Goal: Task Accomplishment & Management: Manage account settings

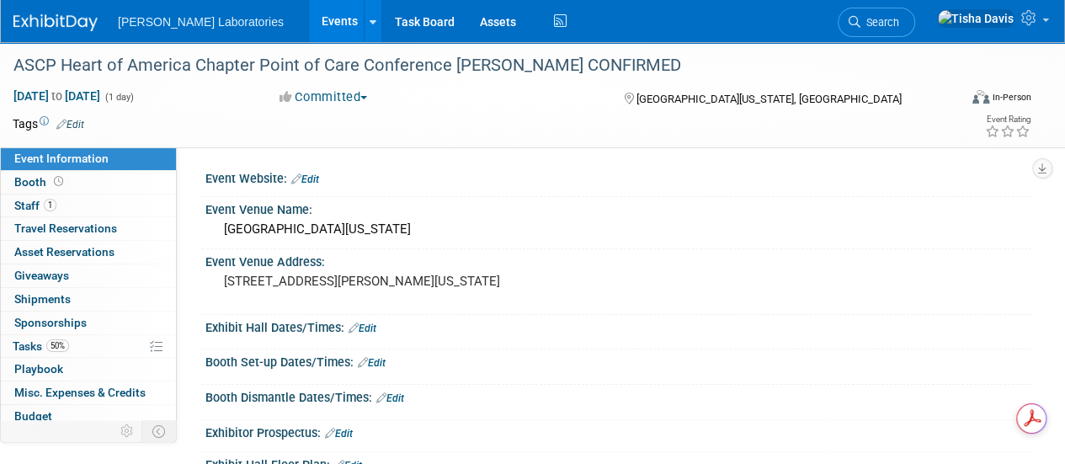
click at [309, 28] on link "Events" at bounding box center [339, 21] width 61 height 42
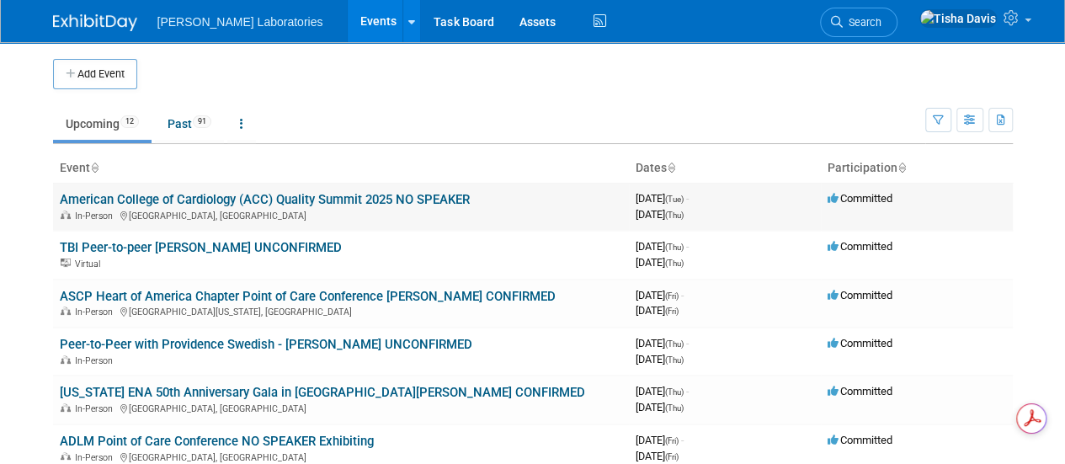
click at [251, 196] on link "American College of Cardiology (ACC) Quality Summit 2025 NO SPEAKER" at bounding box center [265, 199] width 410 height 15
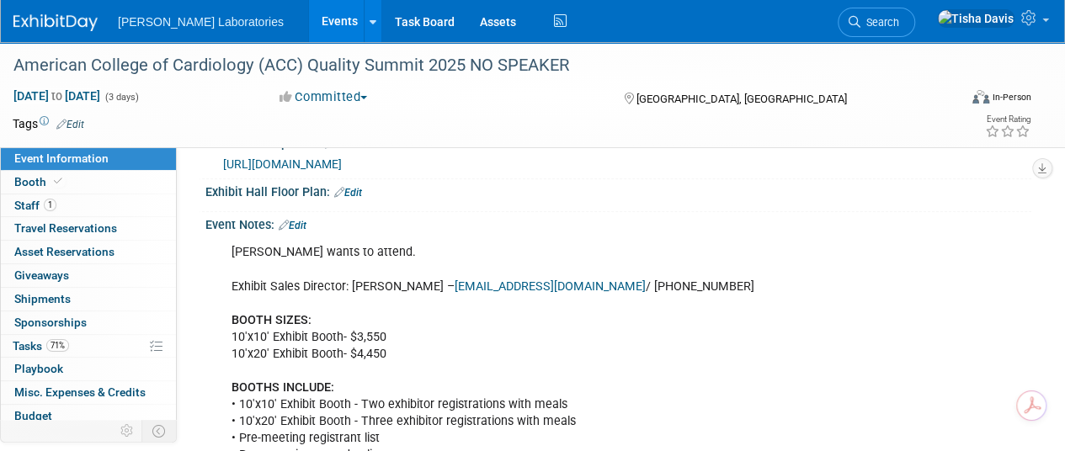
scroll to position [398, 0]
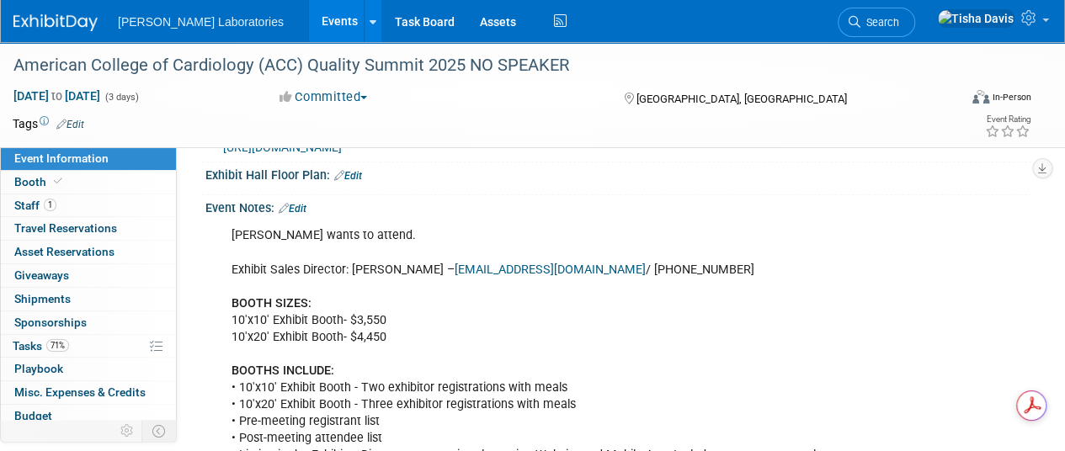
click at [303, 215] on link "Edit" at bounding box center [293, 209] width 28 height 12
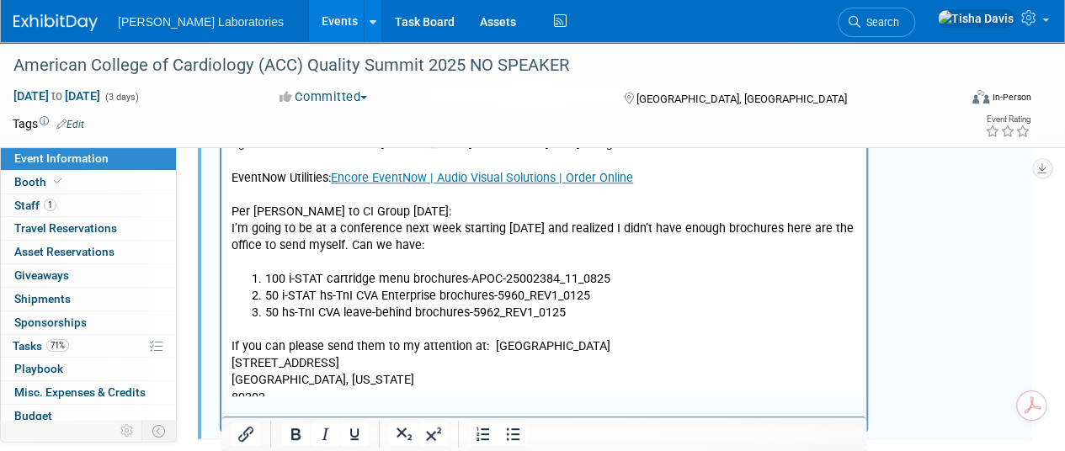
scroll to position [3607, 0]
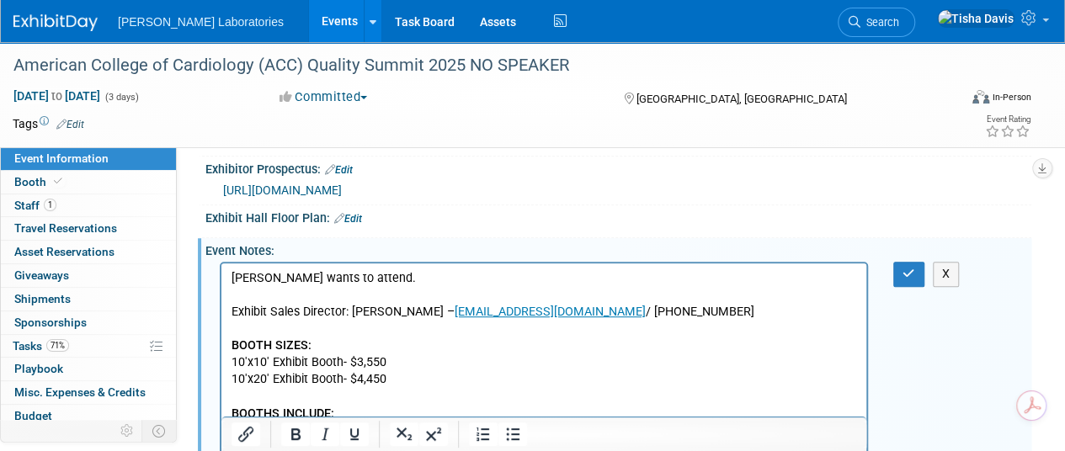
scroll to position [355, 0]
click at [904, 280] on icon "button" at bounding box center [909, 275] width 13 height 12
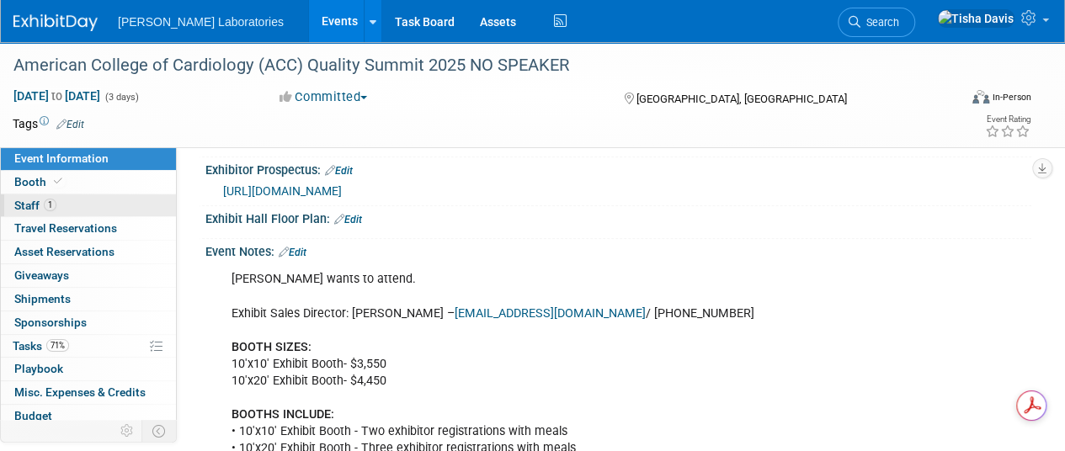
click at [92, 200] on link "1 Staff 1" at bounding box center [88, 206] width 175 height 23
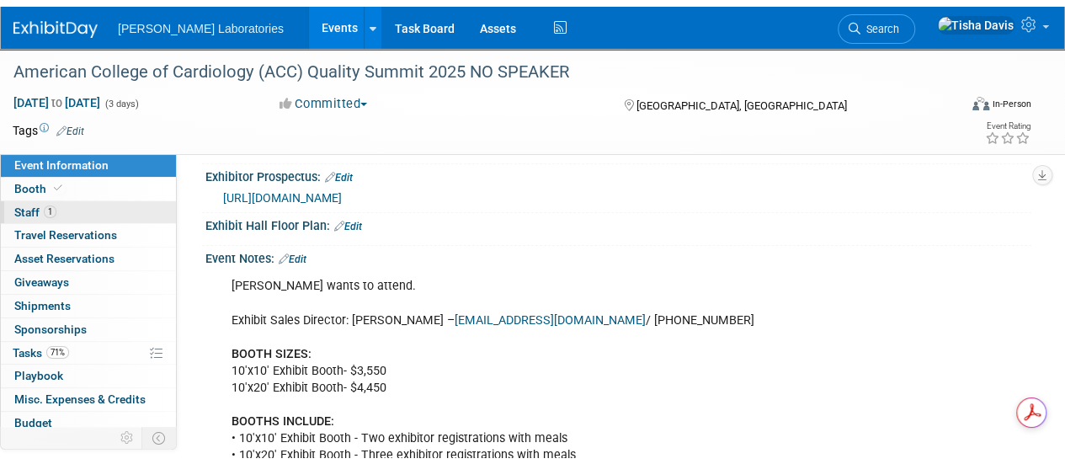
scroll to position [0, 0]
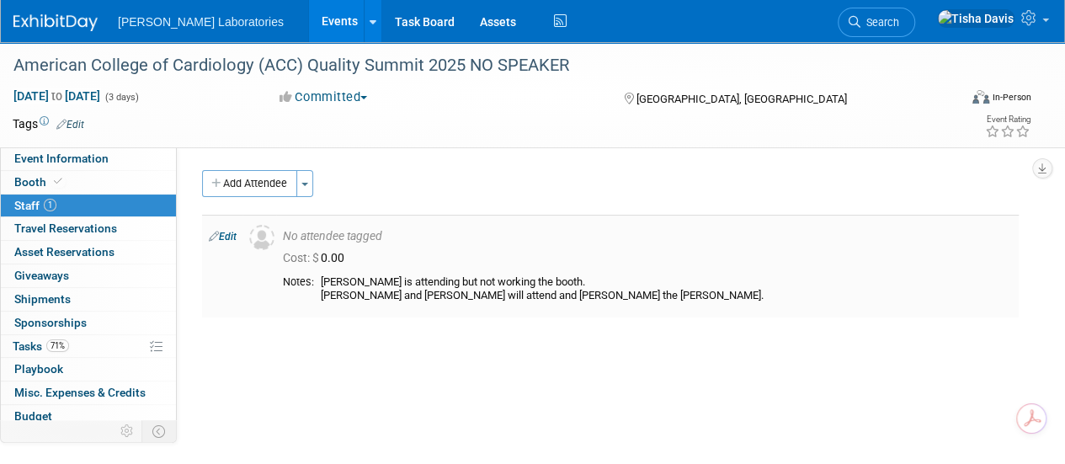
click at [229, 235] on link "Edit" at bounding box center [223, 237] width 28 height 12
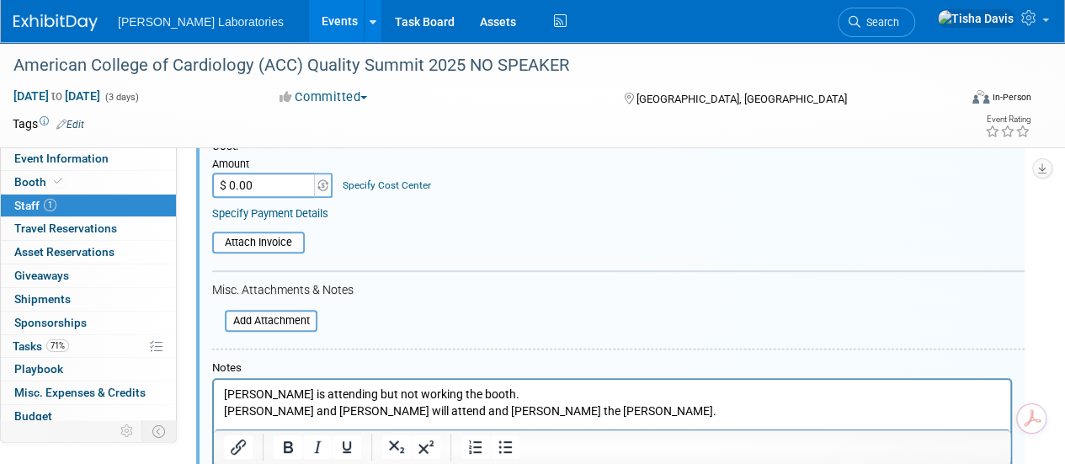
scroll to position [265, 0]
click at [224, 409] on p "Jeff Abney is attending but not working the booth. Craig Chugg and Stacey Staff…" at bounding box center [612, 402] width 777 height 33
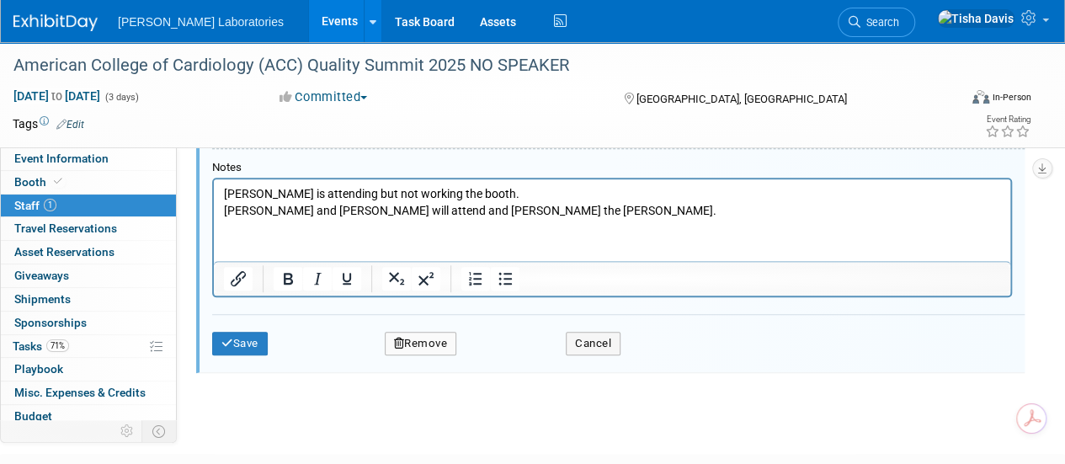
scroll to position [477, 0]
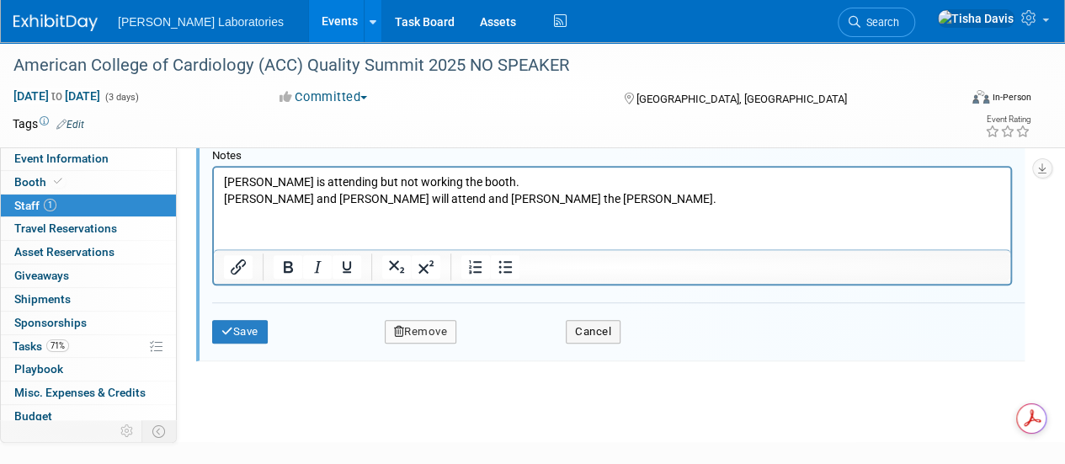
click at [418, 326] on button "Remove" at bounding box center [421, 332] width 72 height 24
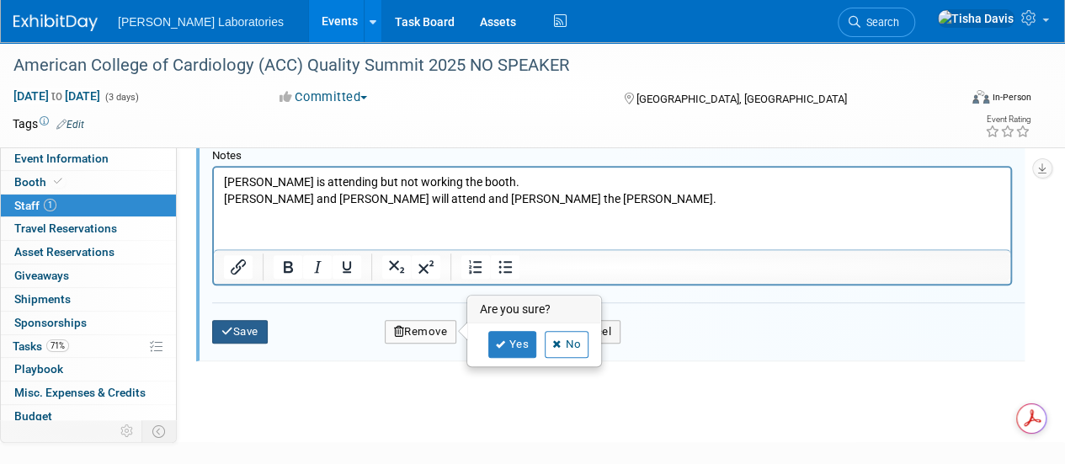
click at [256, 329] on button "Save" at bounding box center [240, 332] width 56 height 24
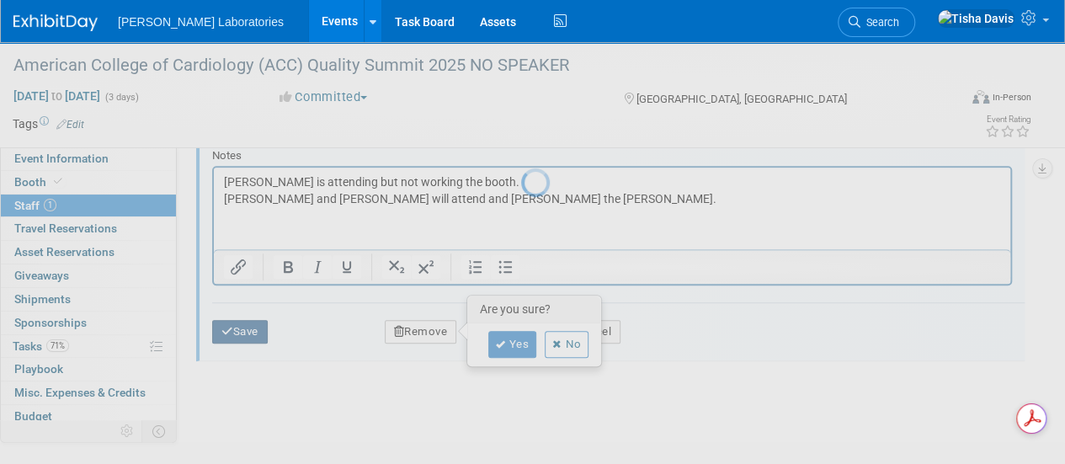
scroll to position [212, 0]
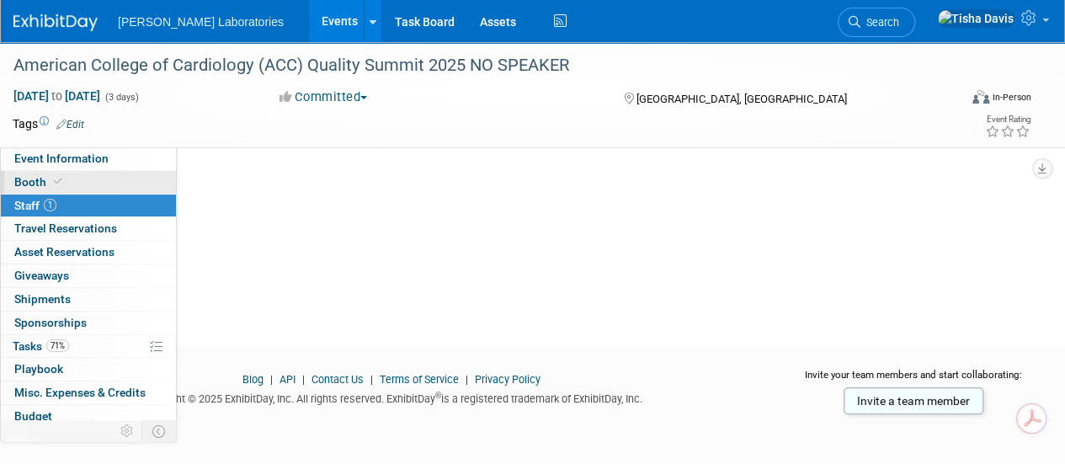
click at [115, 178] on link "Booth" at bounding box center [88, 182] width 175 height 23
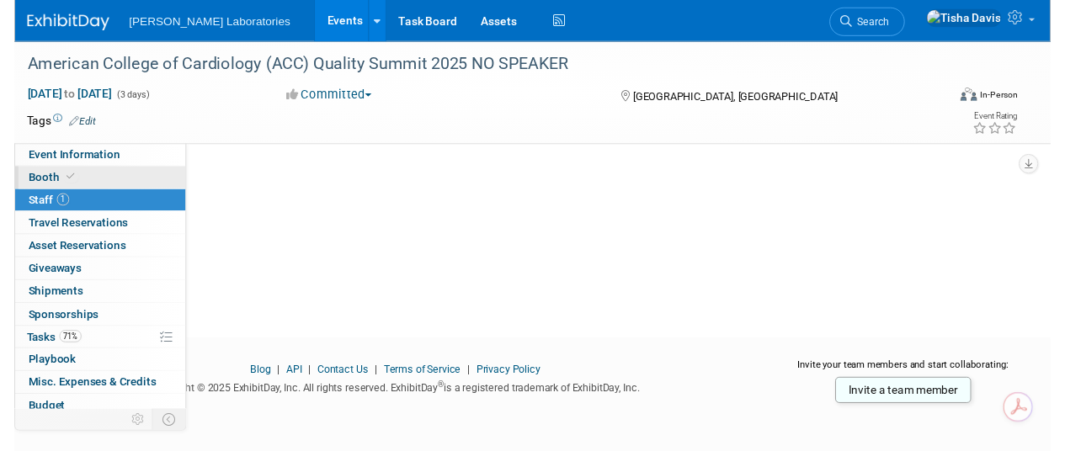
scroll to position [0, 0]
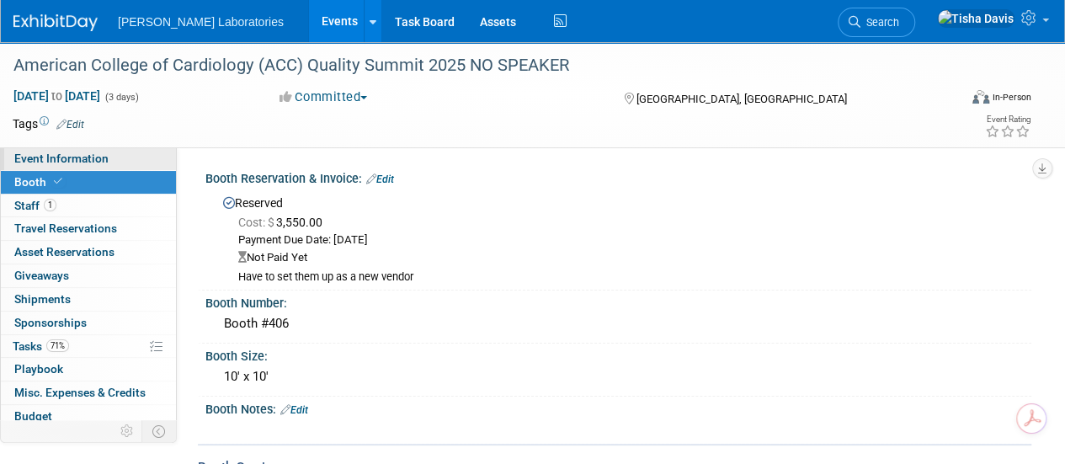
click at [128, 159] on link "Event Information" at bounding box center [88, 158] width 175 height 23
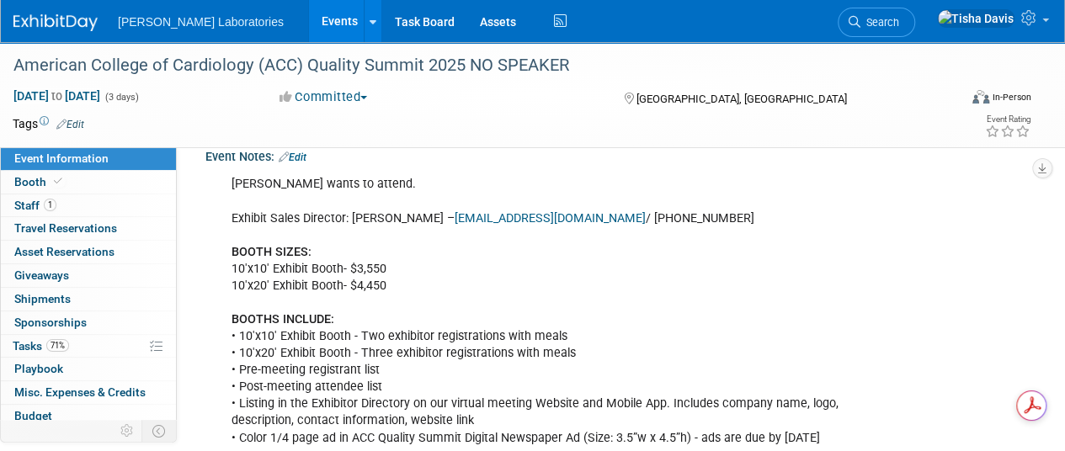
scroll to position [456, 0]
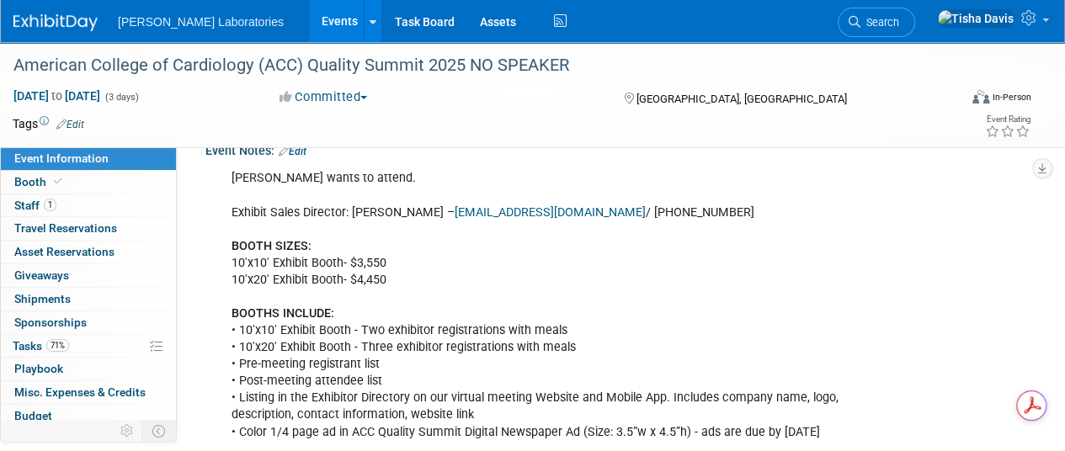
click at [304, 157] on link "Edit" at bounding box center [293, 152] width 28 height 12
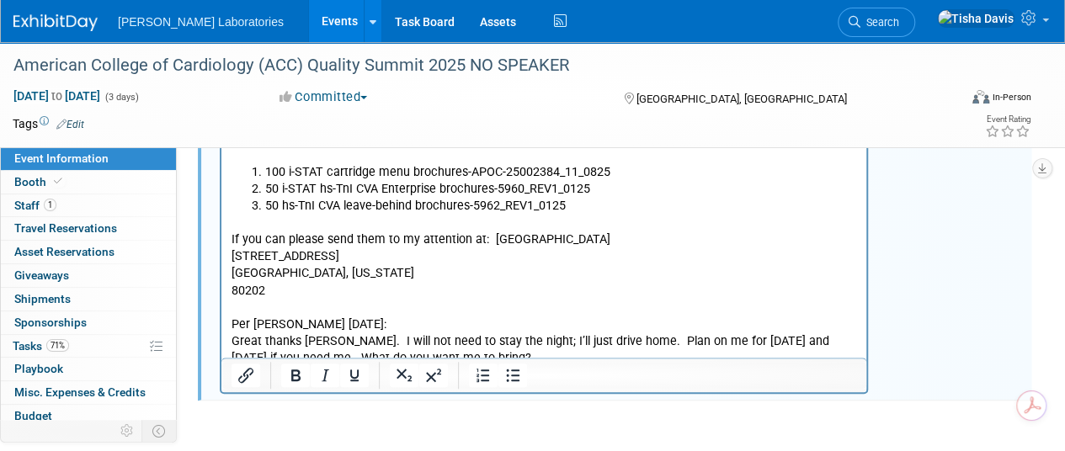
scroll to position [3788, 0]
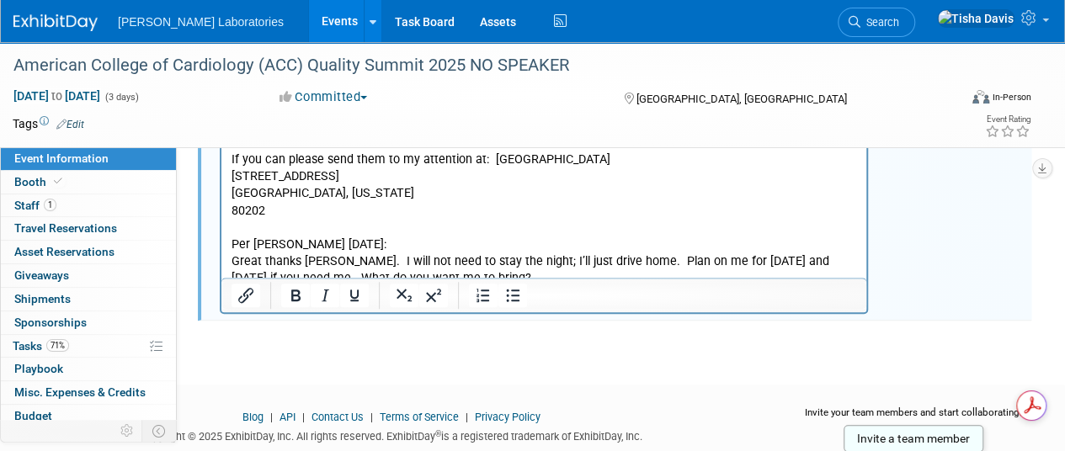
click at [712, 229] on p "If you can please send them to my attention at: Sheraton Denver Downtown Hotel …" at bounding box center [545, 211] width 626 height 152
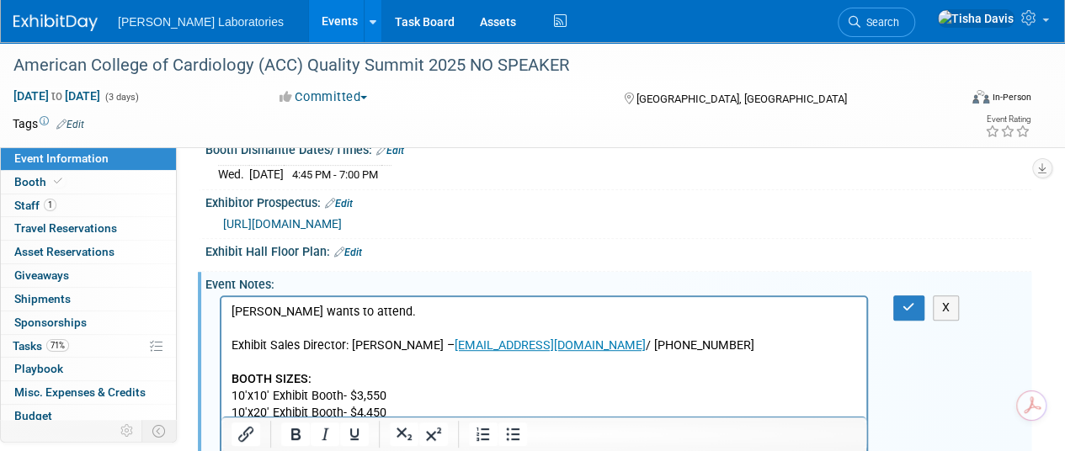
scroll to position [318, 0]
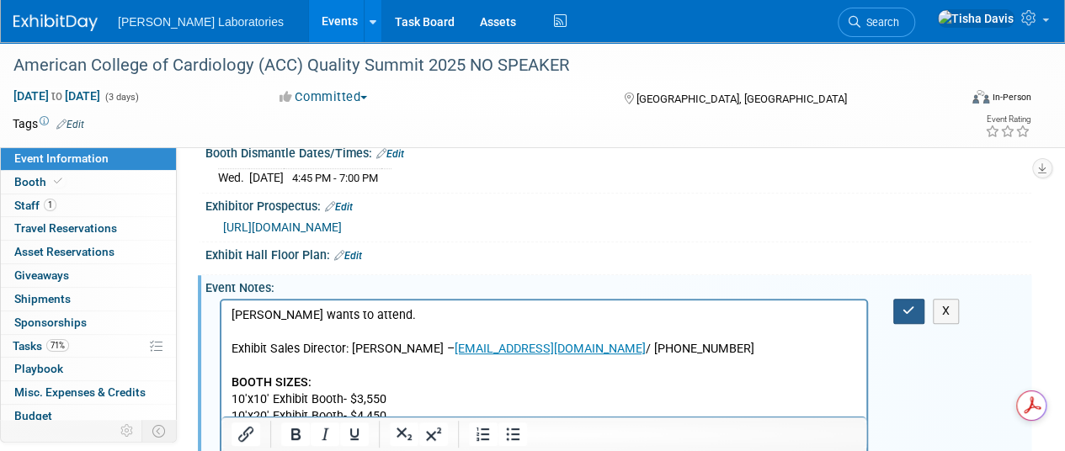
click at [915, 323] on button "button" at bounding box center [909, 311] width 31 height 24
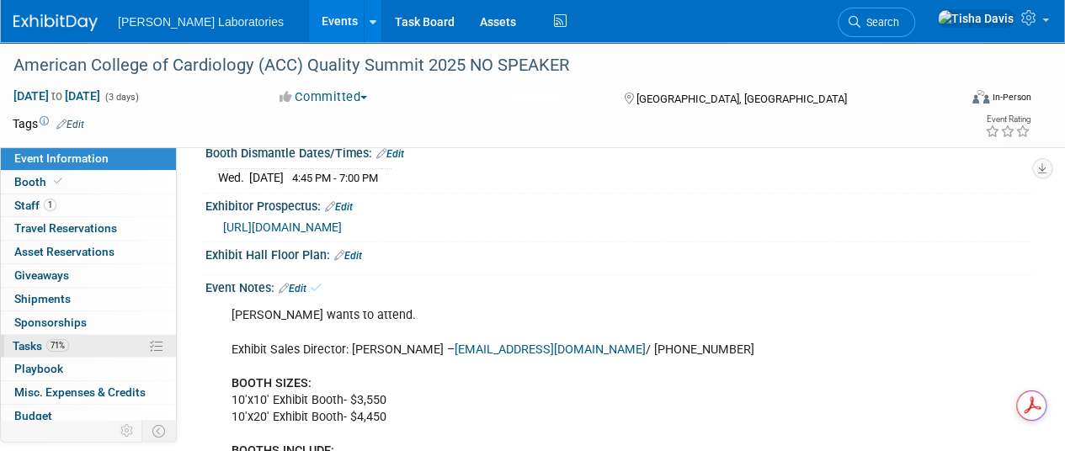
click at [45, 339] on span "Tasks 71%" at bounding box center [41, 345] width 56 height 13
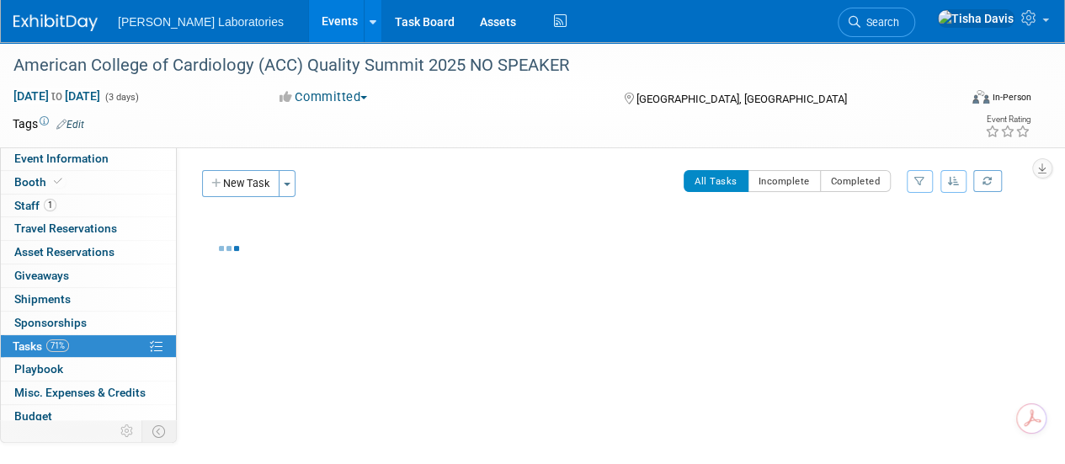
click at [45, 339] on span "Tasks 71%" at bounding box center [41, 345] width 56 height 13
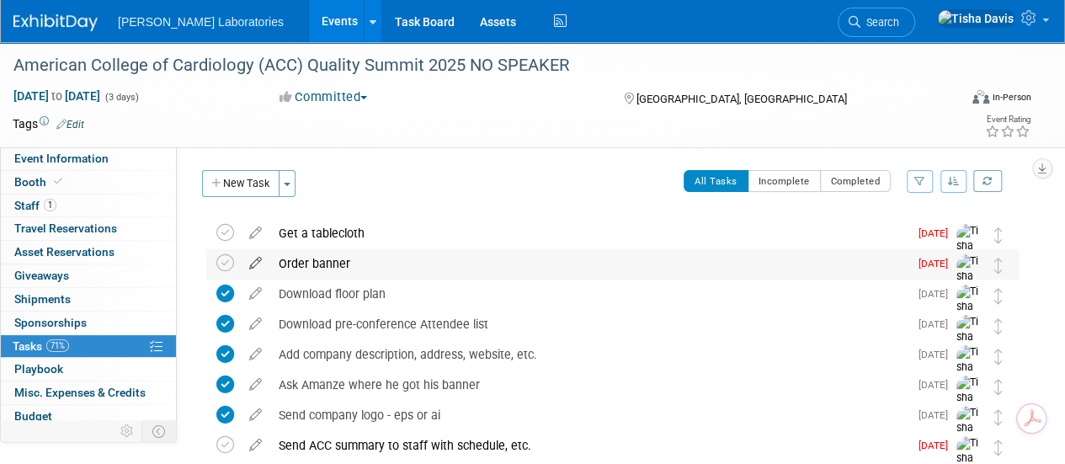
click at [257, 264] on icon at bounding box center [255, 259] width 29 height 21
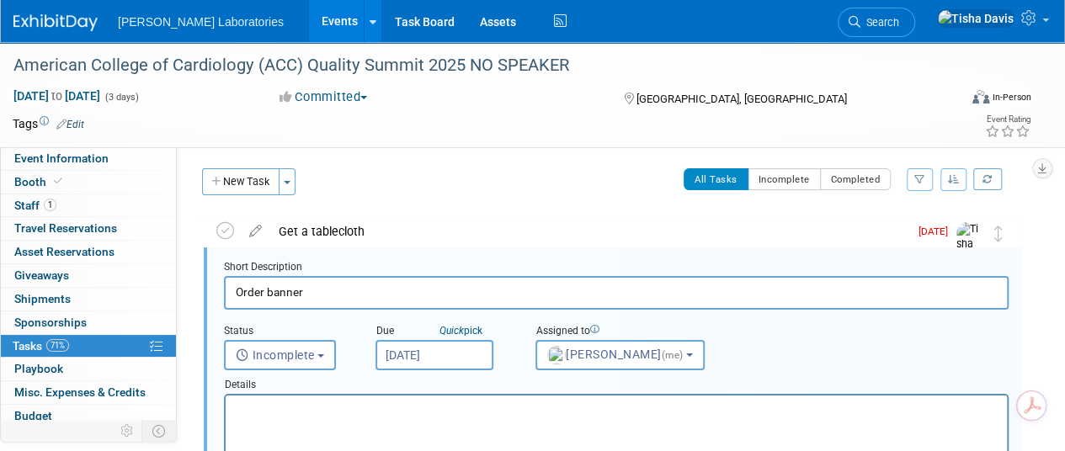
scroll to position [2, 0]
click at [269, 288] on input "Order banner" at bounding box center [616, 292] width 785 height 33
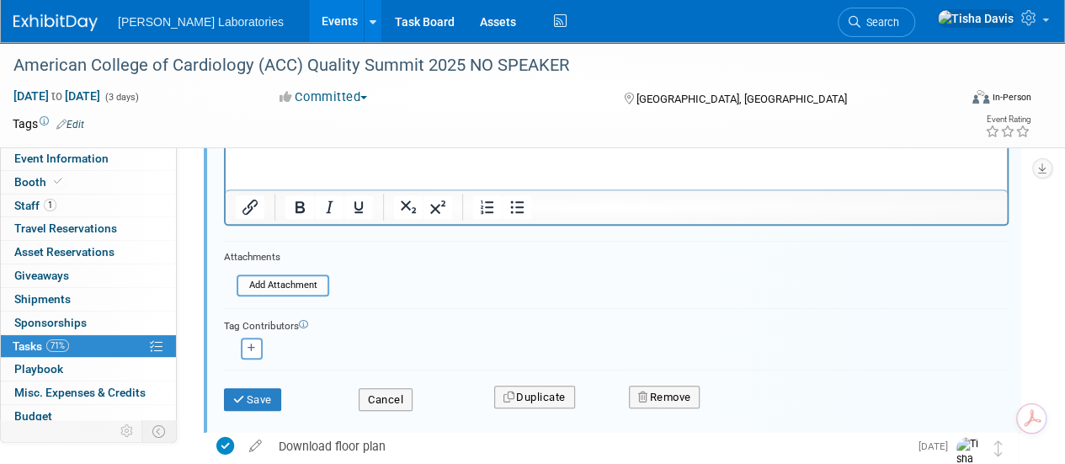
scroll to position [277, 0]
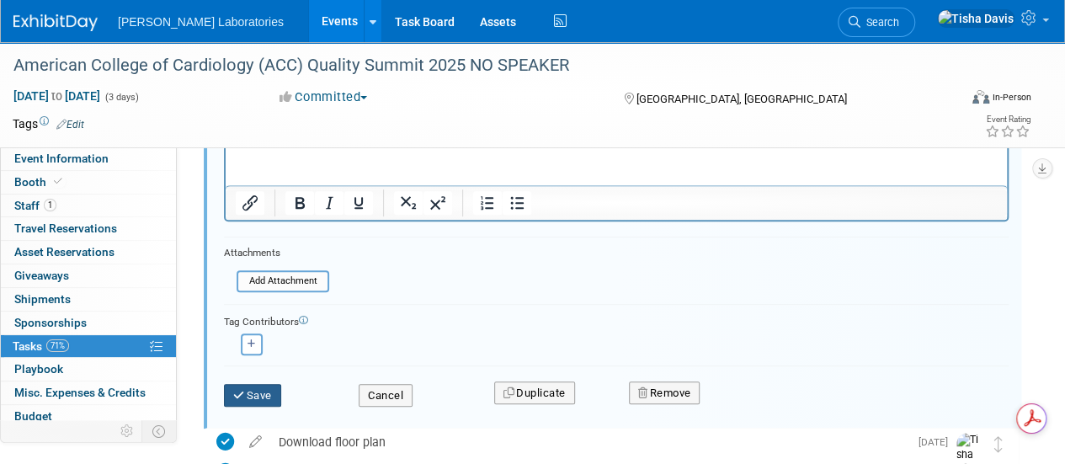
type input "Order hs-TnI banner"
click at [258, 392] on button "Save" at bounding box center [252, 396] width 57 height 24
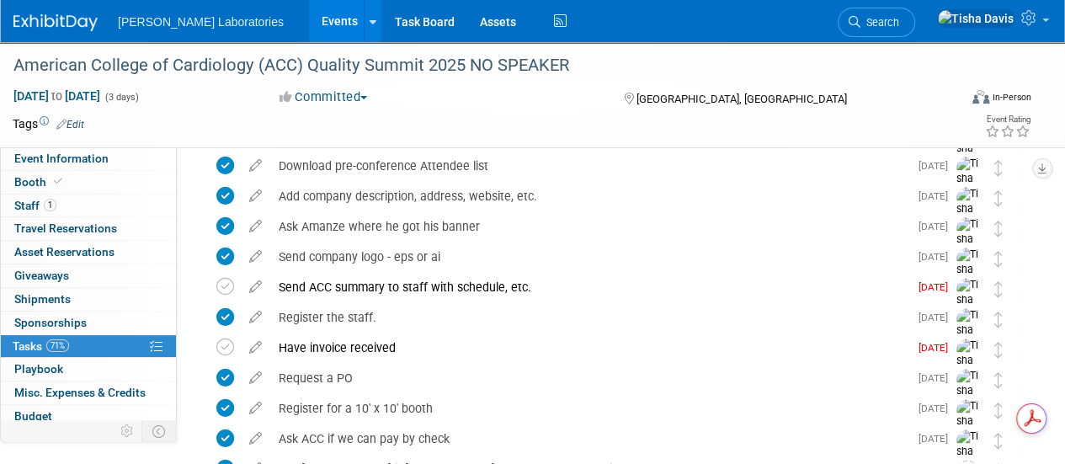
scroll to position [159, 0]
click at [309, 23] on link "Events" at bounding box center [339, 21] width 61 height 42
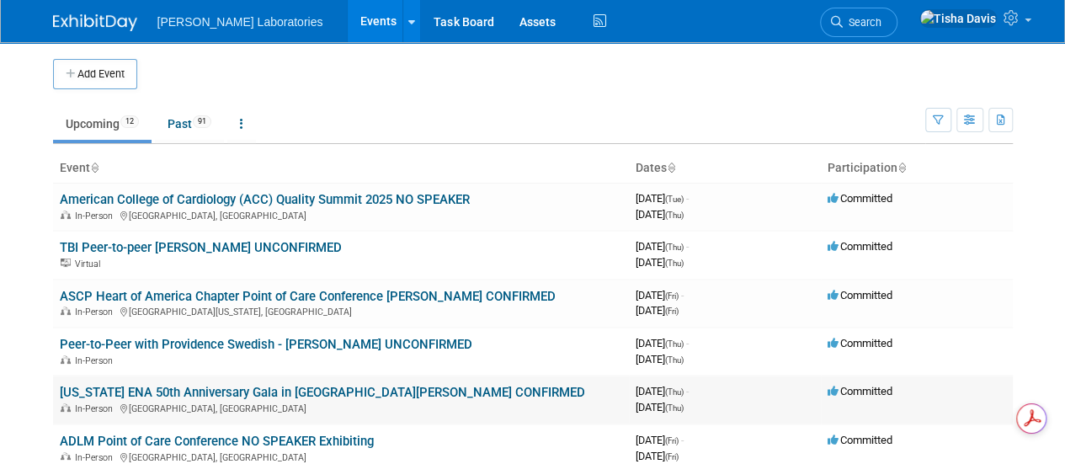
click at [182, 392] on link "[US_STATE] ENA 50th Anniversary Gala in [GEOGRAPHIC_DATA][PERSON_NAME] CONFIRMED" at bounding box center [323, 392] width 526 height 15
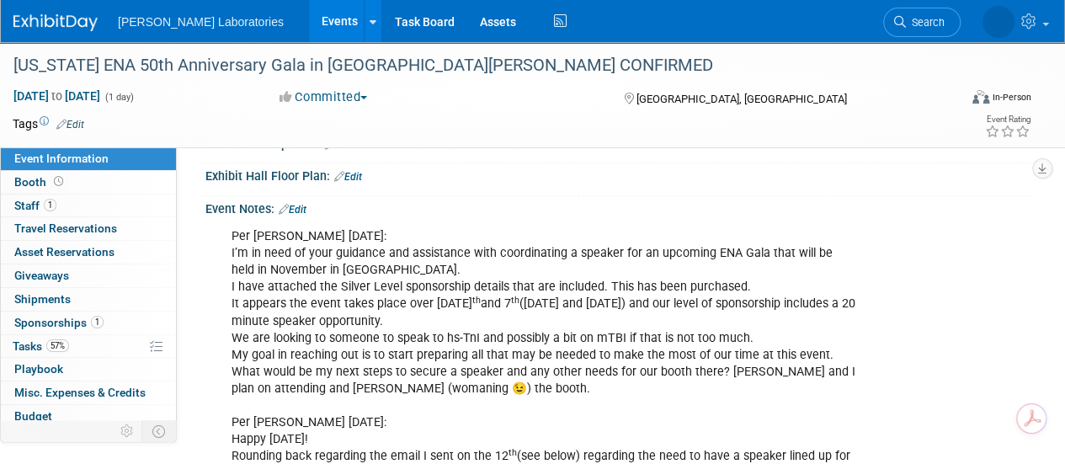
scroll to position [308, 0]
click at [301, 206] on link "Edit" at bounding box center [293, 210] width 28 height 12
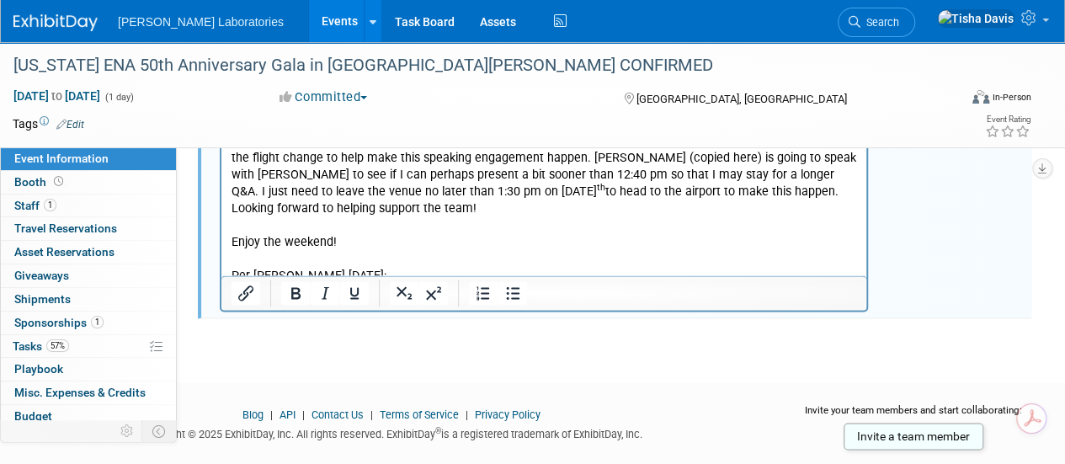
scroll to position [4078, 0]
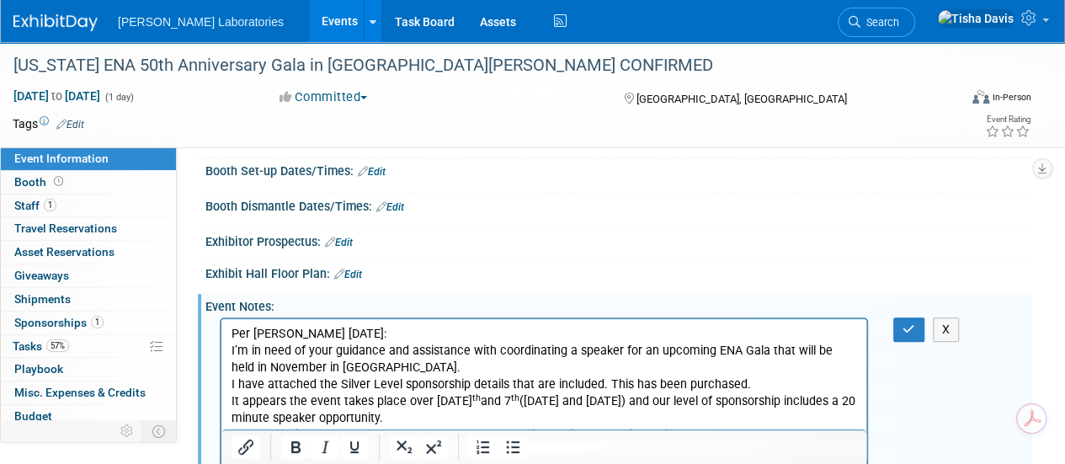
scroll to position [180, 0]
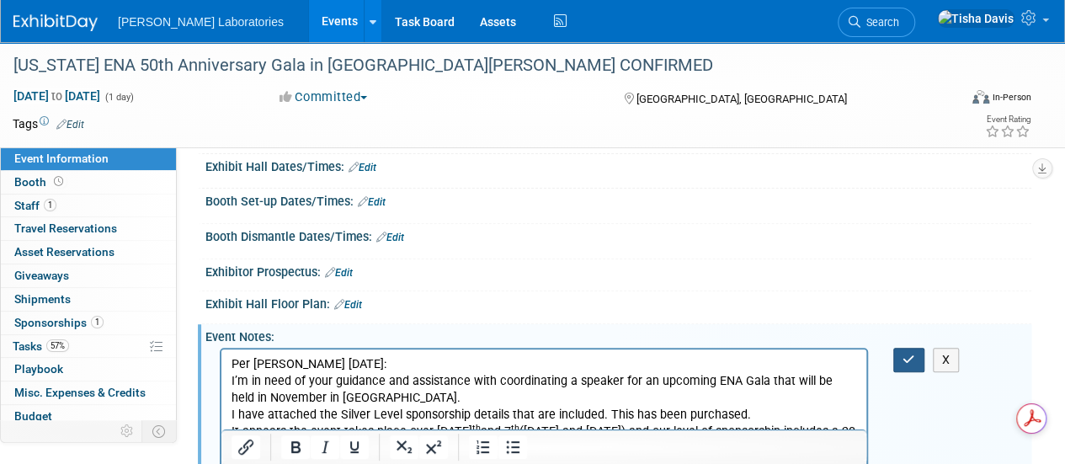
click at [904, 354] on icon "button" at bounding box center [909, 360] width 13 height 12
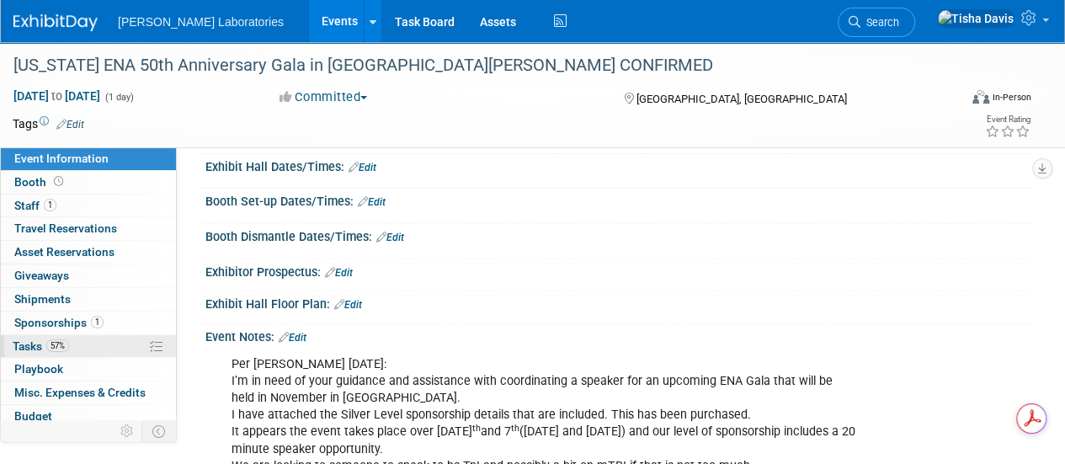
click at [21, 350] on span "Tasks 57%" at bounding box center [41, 345] width 56 height 13
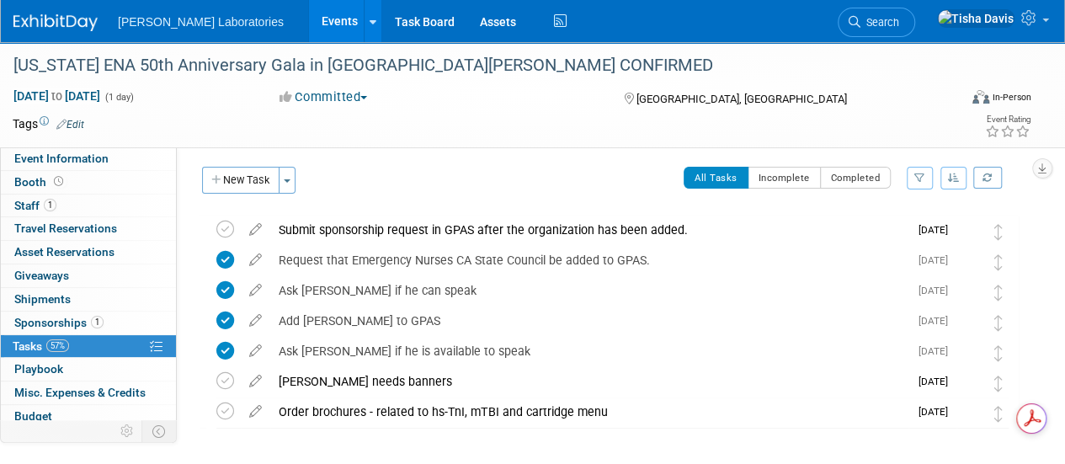
scroll to position [1, 0]
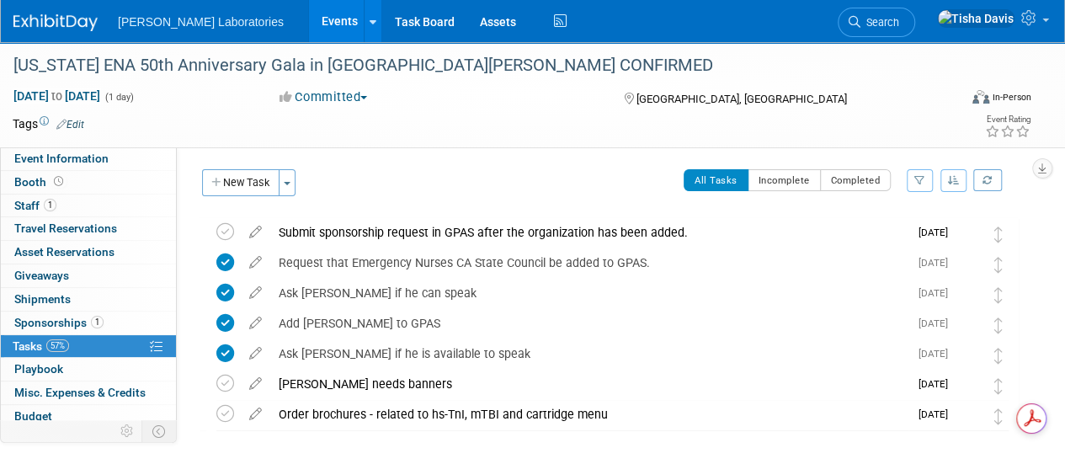
click at [199, 236] on div "Submit sponsorship request in GPAS after the organization has been added. Pro t…" at bounding box center [608, 233] width 821 height 31
click at [199, 236] on div "Submit sponsorship request in GPAS after the organization has been added. Pro t…" at bounding box center [608, 243] width 821 height 51
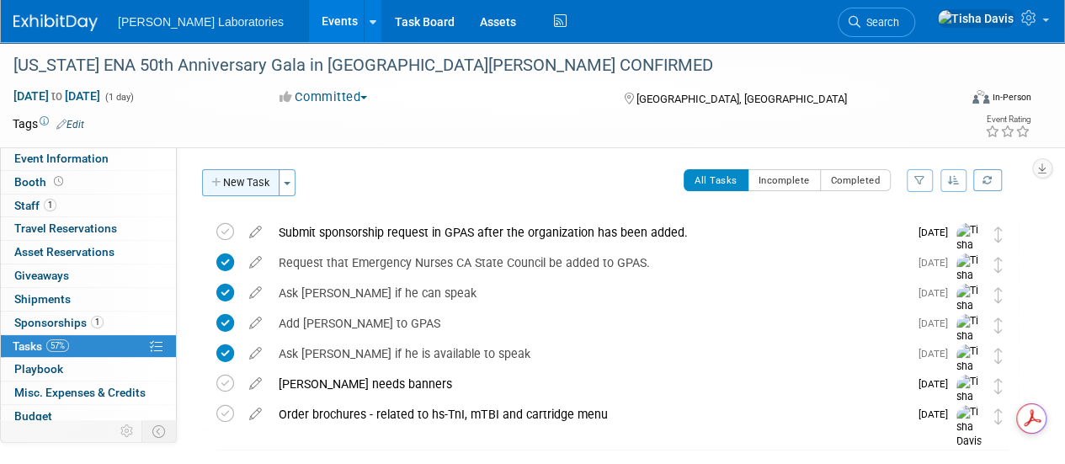
click at [237, 179] on button "New Task" at bounding box center [240, 182] width 77 height 27
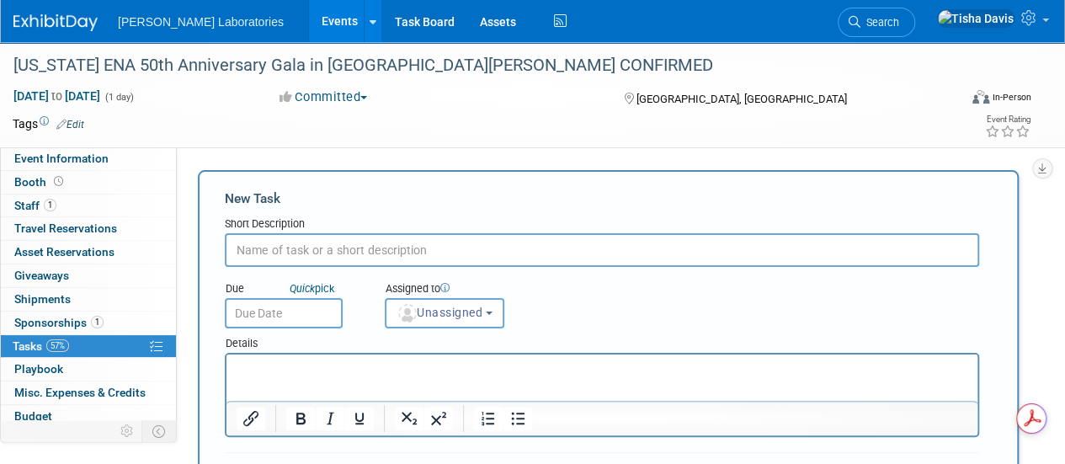
scroll to position [0, 0]
type input "Ask Febie if she has a banner"
click at [291, 311] on input "text" at bounding box center [284, 313] width 118 height 30
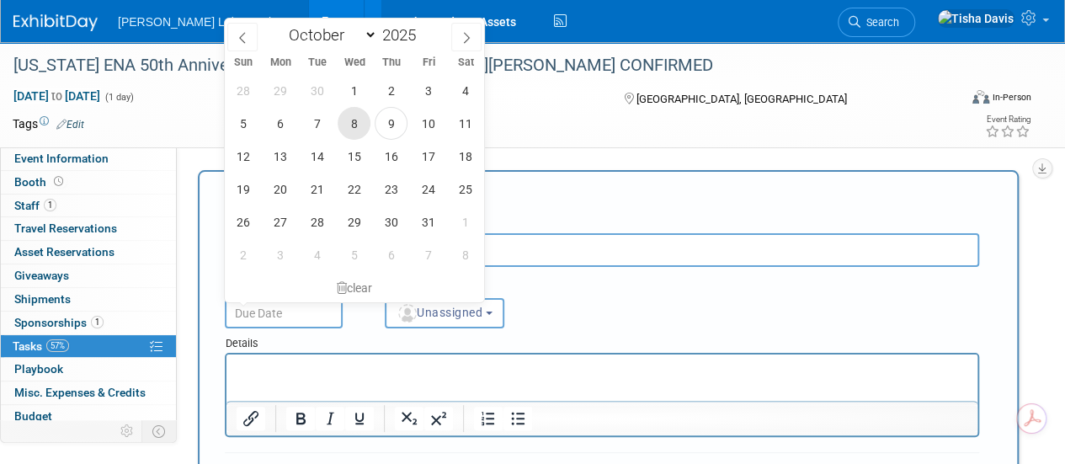
click at [349, 123] on span "8" at bounding box center [354, 123] width 33 height 33
type input "[DATE]"
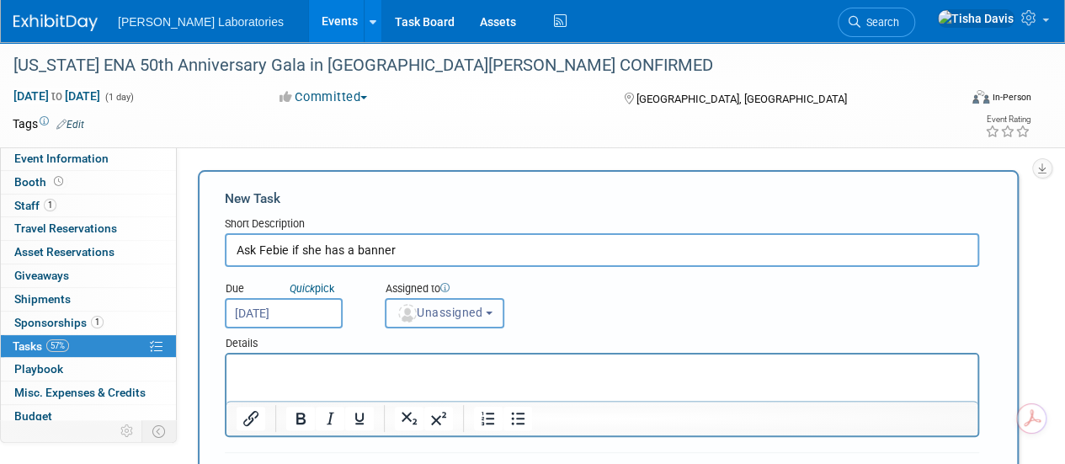
click at [448, 319] on button "Unassigned" at bounding box center [445, 313] width 120 height 30
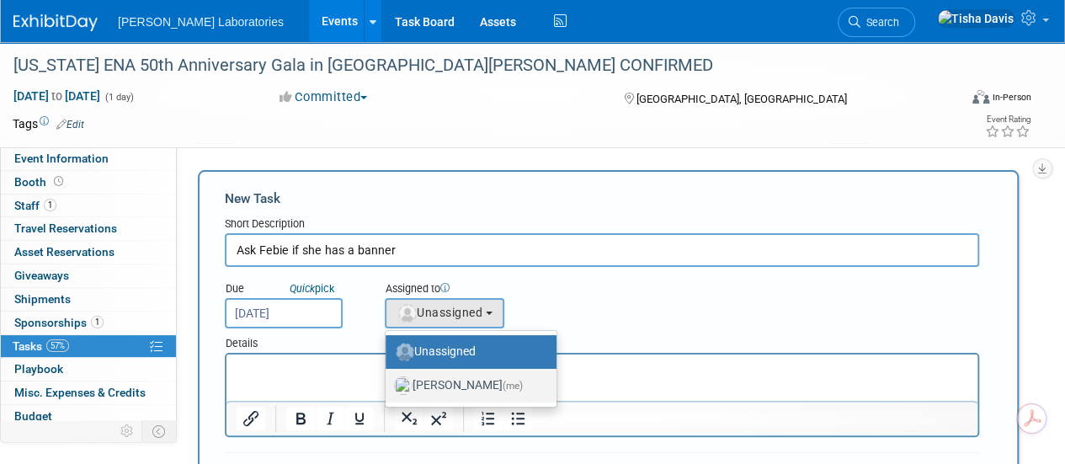
click at [438, 387] on label "[PERSON_NAME] (me)" at bounding box center [467, 385] width 146 height 27
click at [388, 387] on input "[PERSON_NAME] (me)" at bounding box center [382, 383] width 11 height 11
select select "2770856e-d6b1-4121-bfe1-202d7e478624"
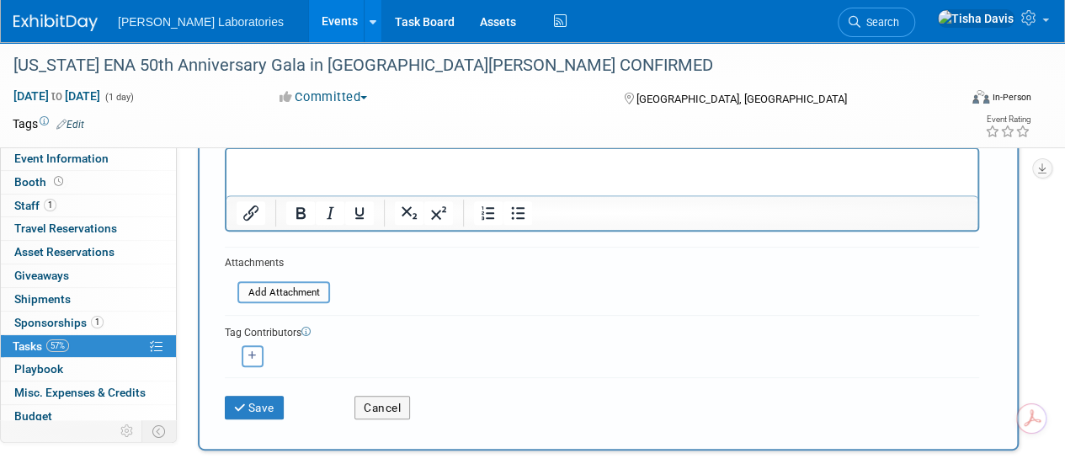
scroll to position [212, 0]
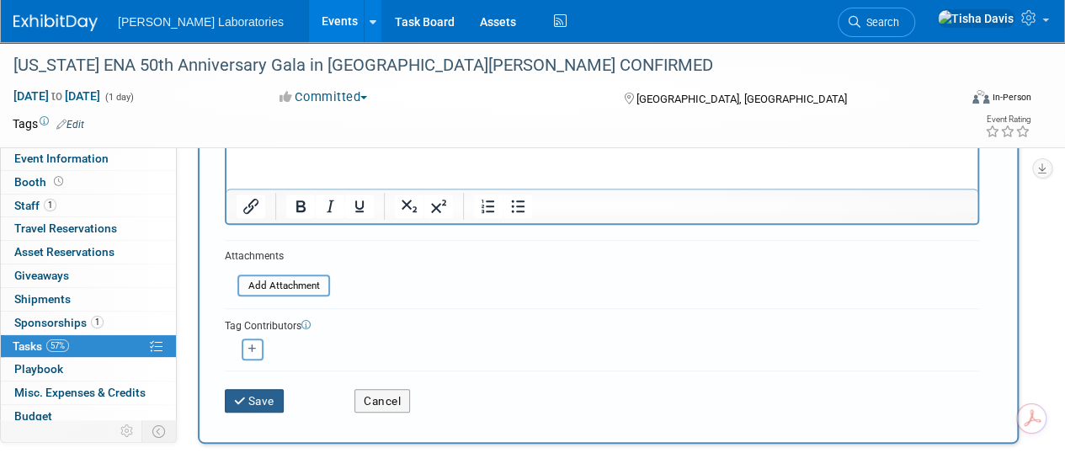
click at [261, 398] on button "Save" at bounding box center [254, 401] width 59 height 24
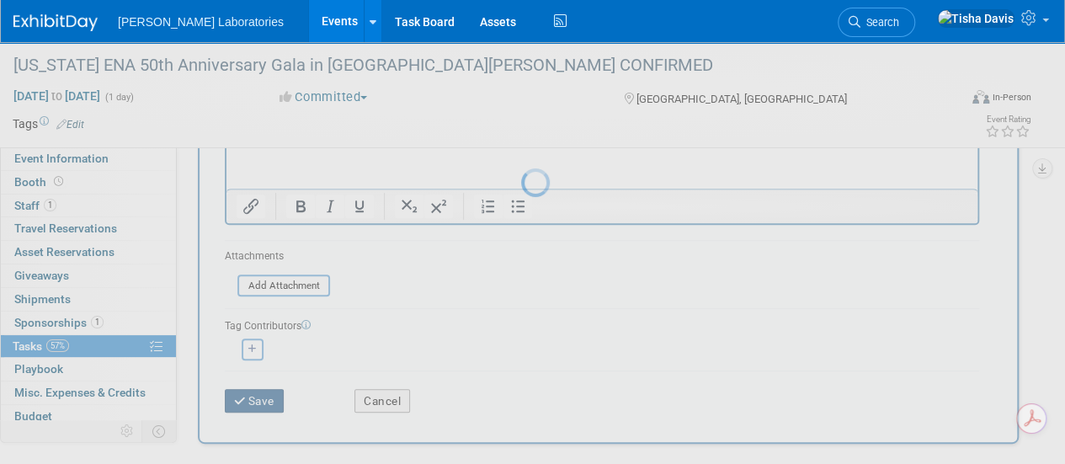
scroll to position [64, 0]
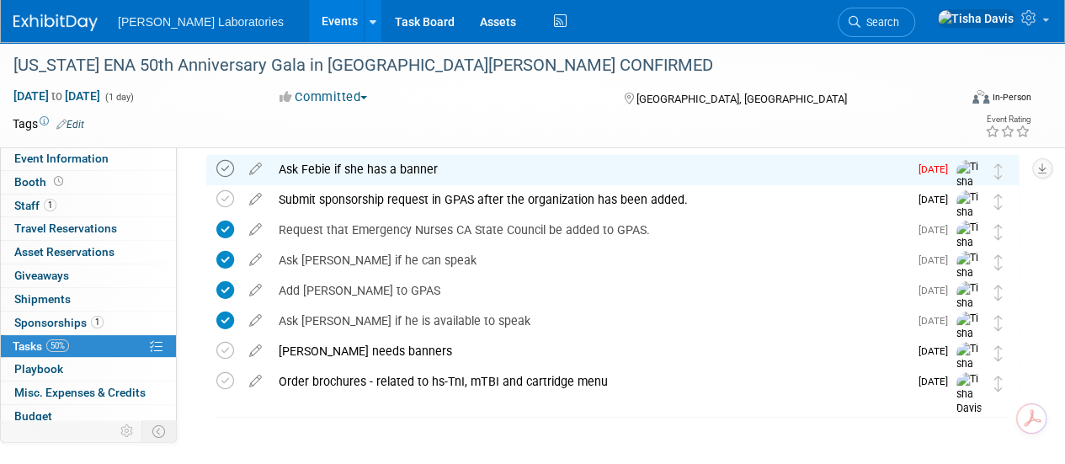
click at [228, 171] on icon at bounding box center [225, 169] width 18 height 18
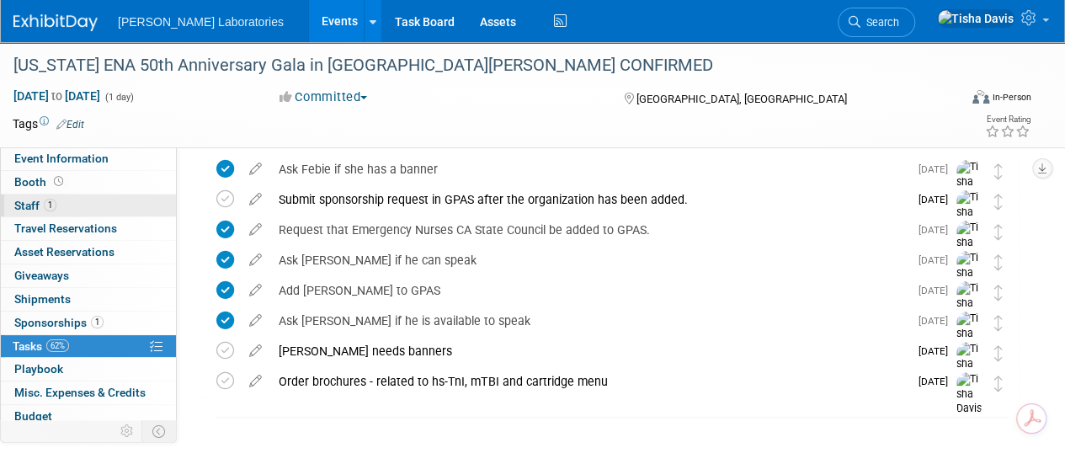
click at [60, 200] on link "1 Staff 1" at bounding box center [88, 206] width 175 height 23
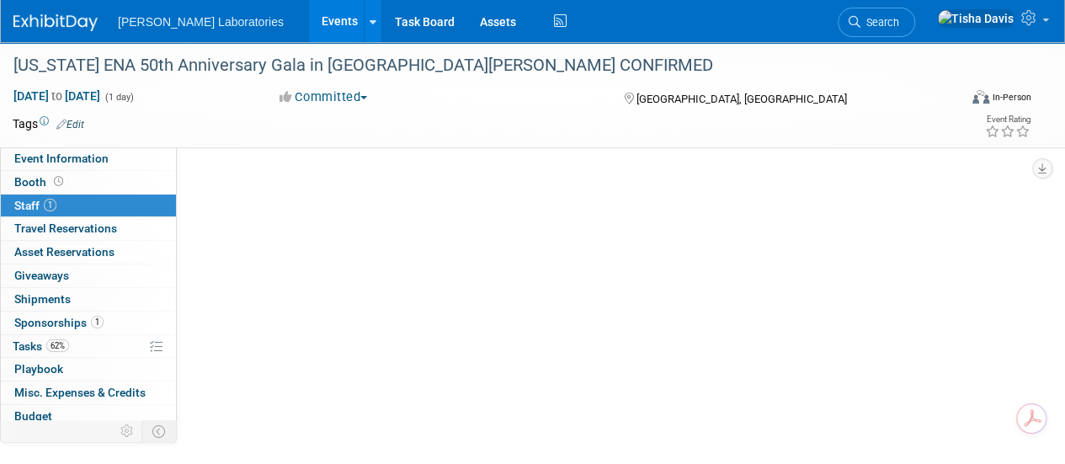
scroll to position [0, 0]
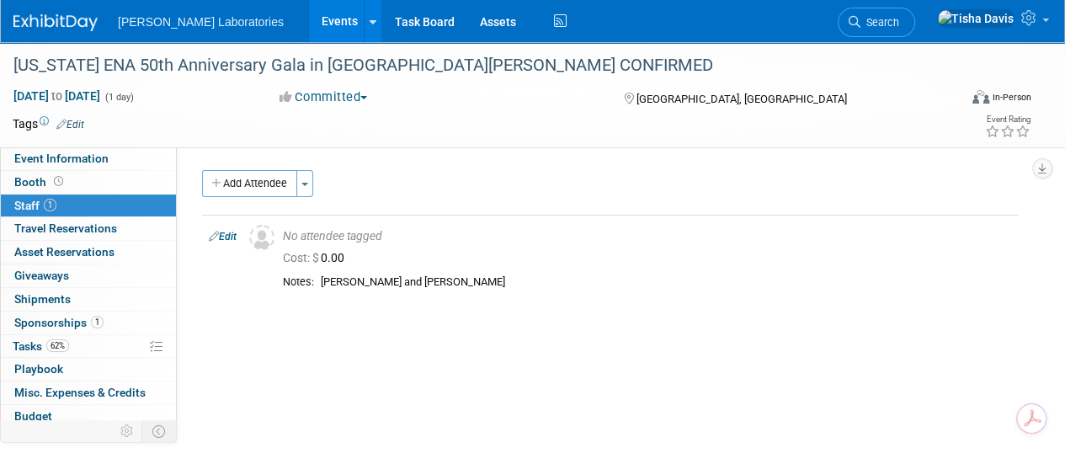
click at [195, 318] on div "Event Website: Edit [URL][DOMAIN_NAME] Event Venue Name: [GEOGRAPHIC_DATA] Even…" at bounding box center [604, 321] width 855 height 348
click at [184, 266] on div "Event Website: Edit [URL][DOMAIN_NAME] Event Venue Name: [GEOGRAPHIC_DATA] Even…" at bounding box center [604, 321] width 855 height 348
click at [125, 166] on link "Event Information" at bounding box center [88, 158] width 175 height 23
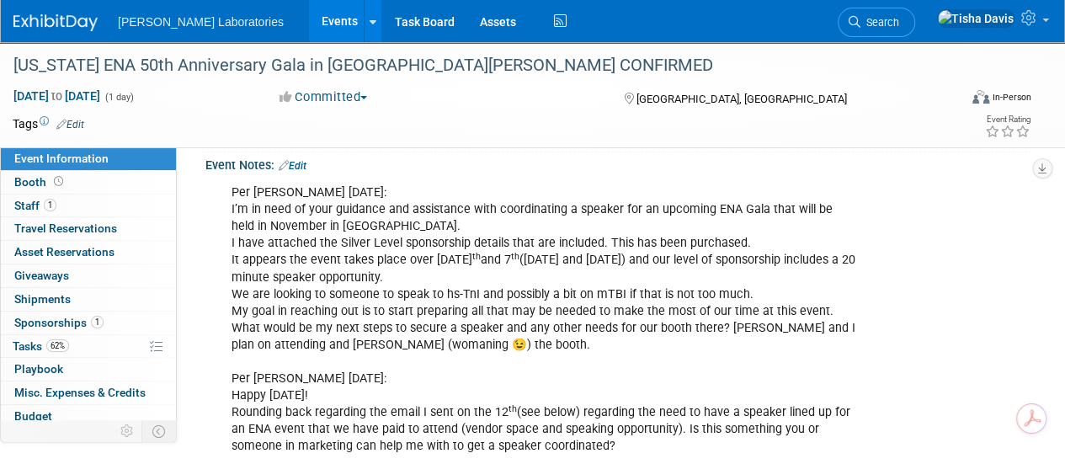
scroll to position [353, 0]
click at [28, 343] on span "Tasks 62%" at bounding box center [41, 345] width 56 height 13
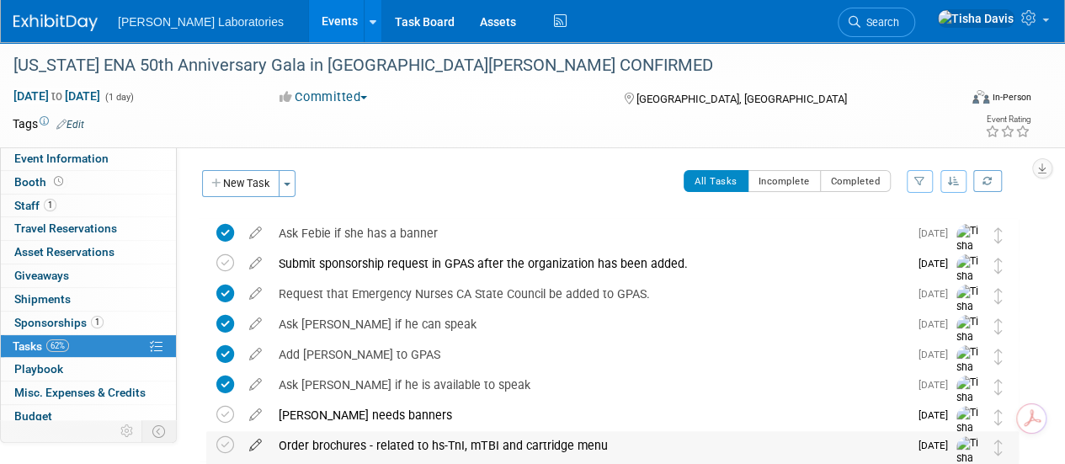
click at [258, 442] on icon at bounding box center [255, 441] width 29 height 21
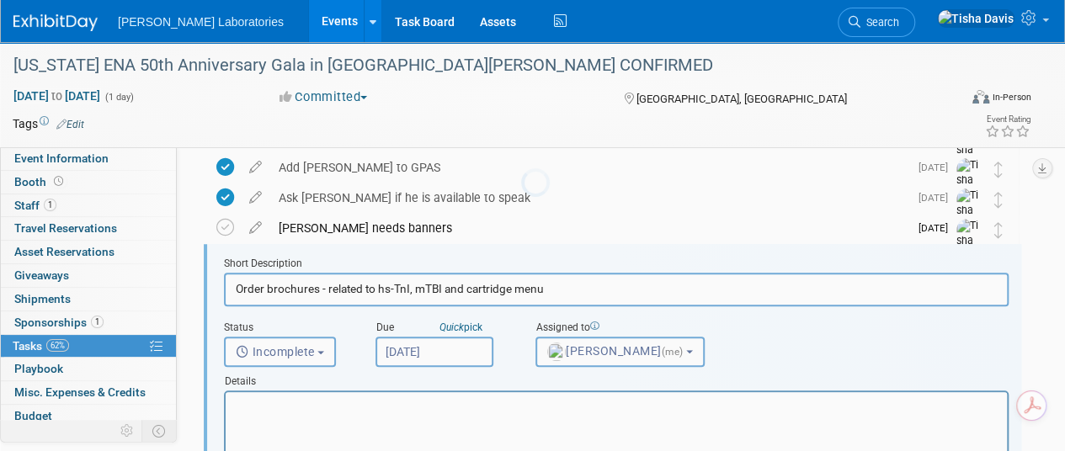
scroll to position [184, 0]
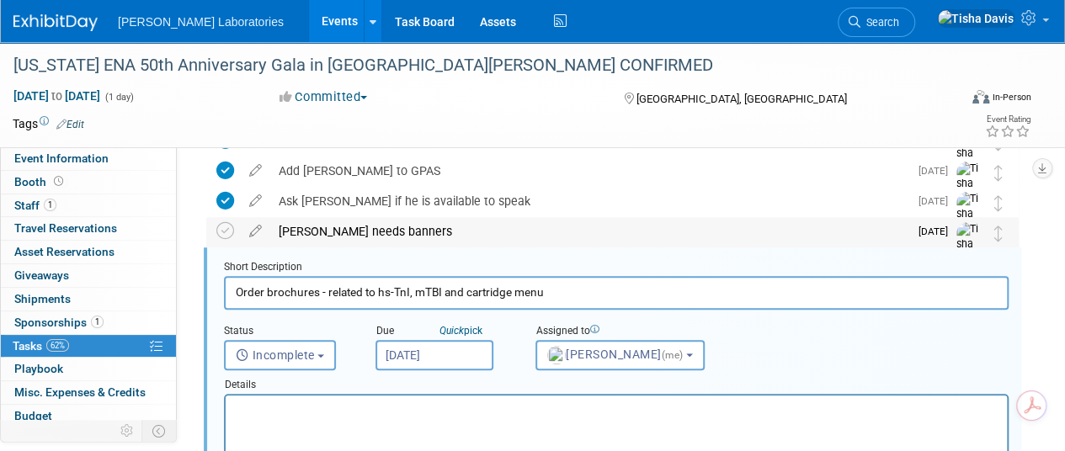
click at [664, 237] on div "[PERSON_NAME] needs banners" at bounding box center [589, 231] width 638 height 29
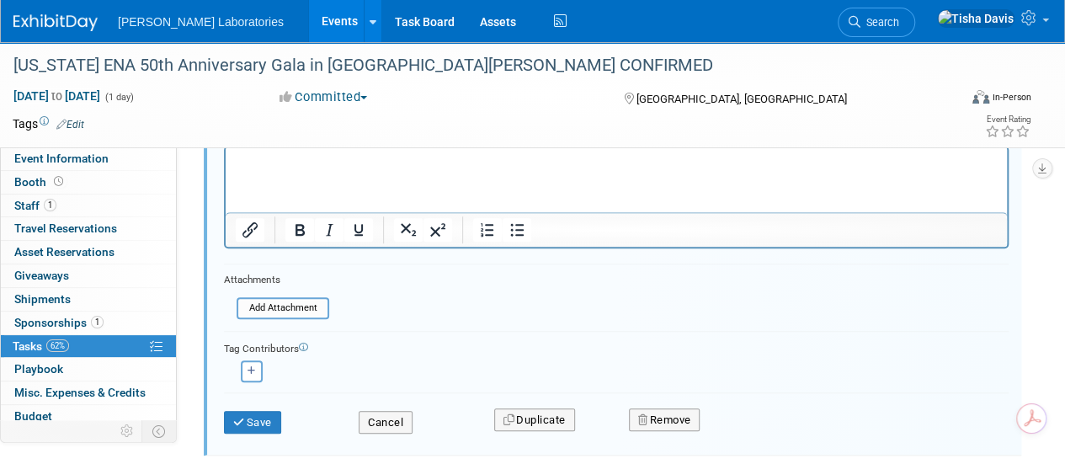
scroll to position [579, 0]
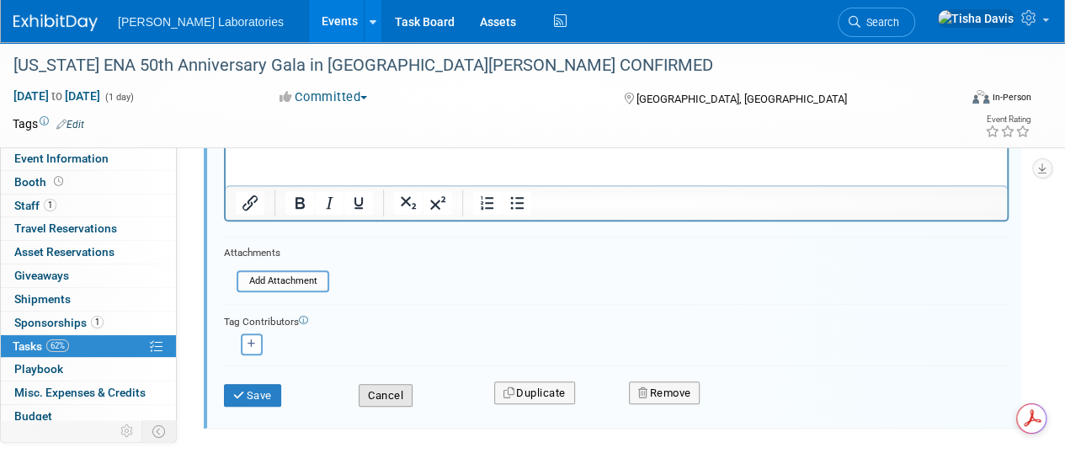
click at [401, 394] on button "Cancel" at bounding box center [386, 396] width 54 height 24
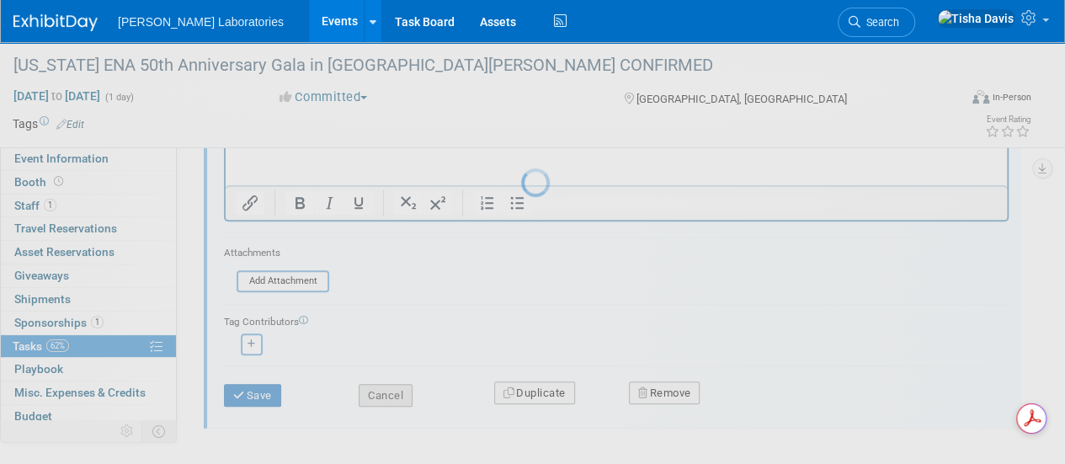
scroll to position [220, 0]
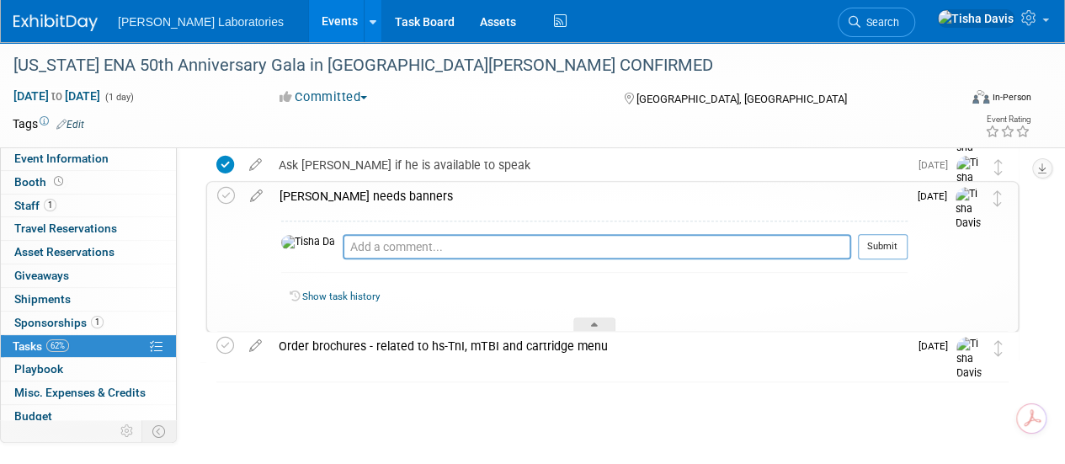
click at [401, 394] on div at bounding box center [608, 379] width 821 height 34
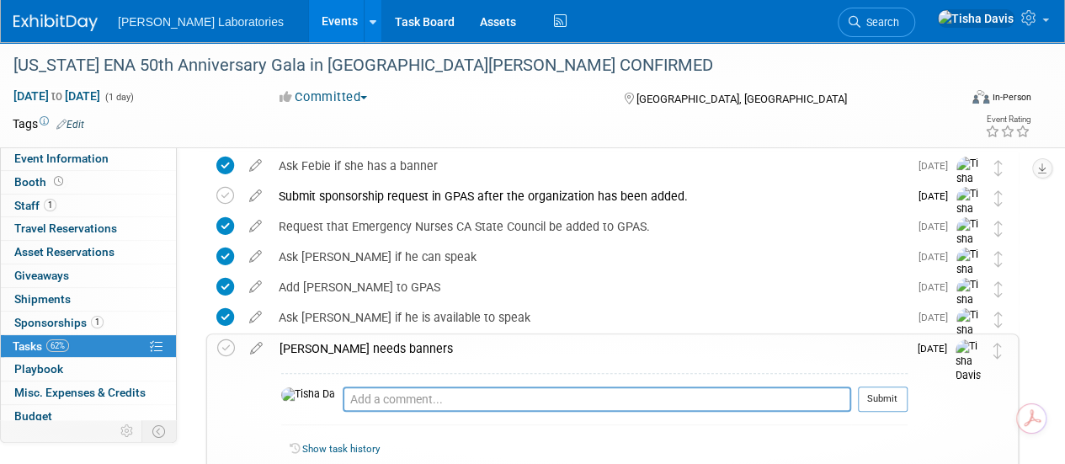
scroll to position [0, 0]
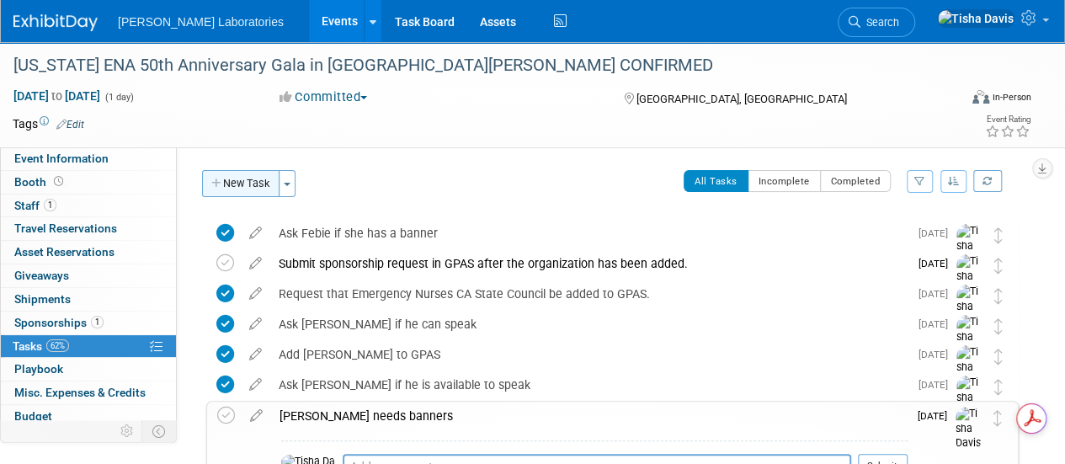
click at [241, 180] on button "New Task" at bounding box center [240, 183] width 77 height 27
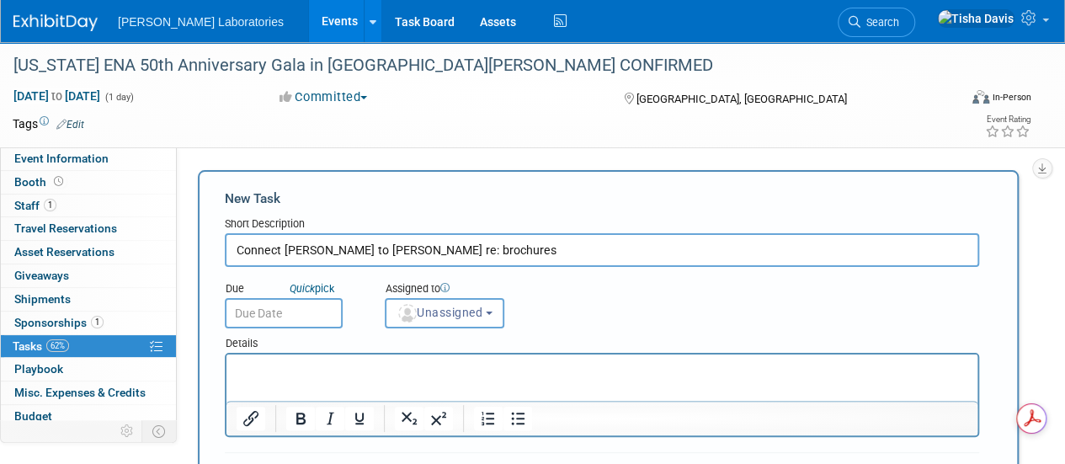
type input "Connect [PERSON_NAME] to [PERSON_NAME] re: brochures"
click at [294, 307] on input "text" at bounding box center [284, 313] width 118 height 30
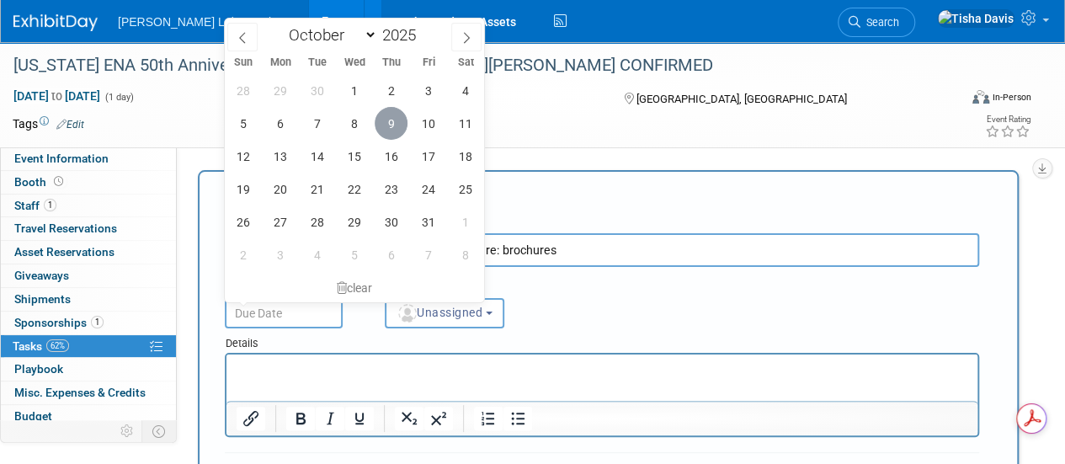
click at [399, 124] on span "9" at bounding box center [391, 123] width 33 height 33
type input "[DATE]"
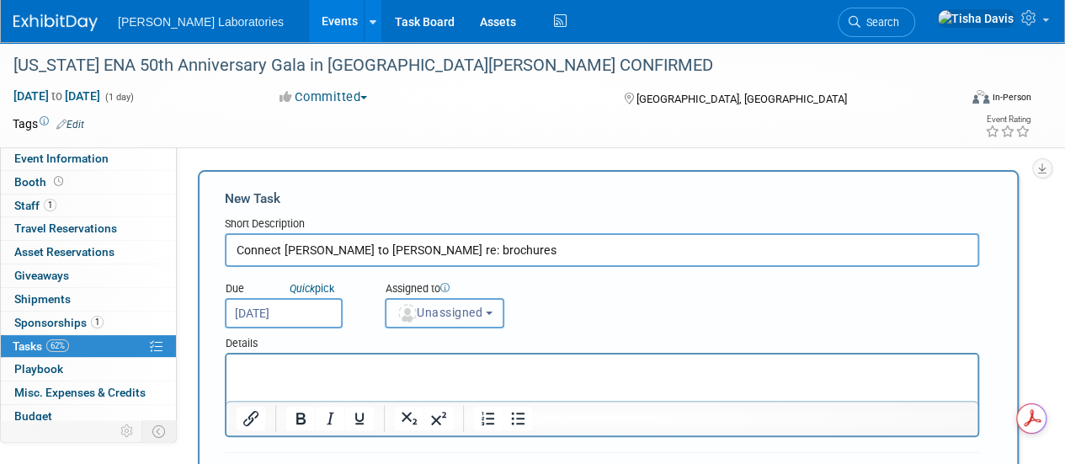
click at [493, 312] on b "button" at bounding box center [489, 313] width 7 height 3
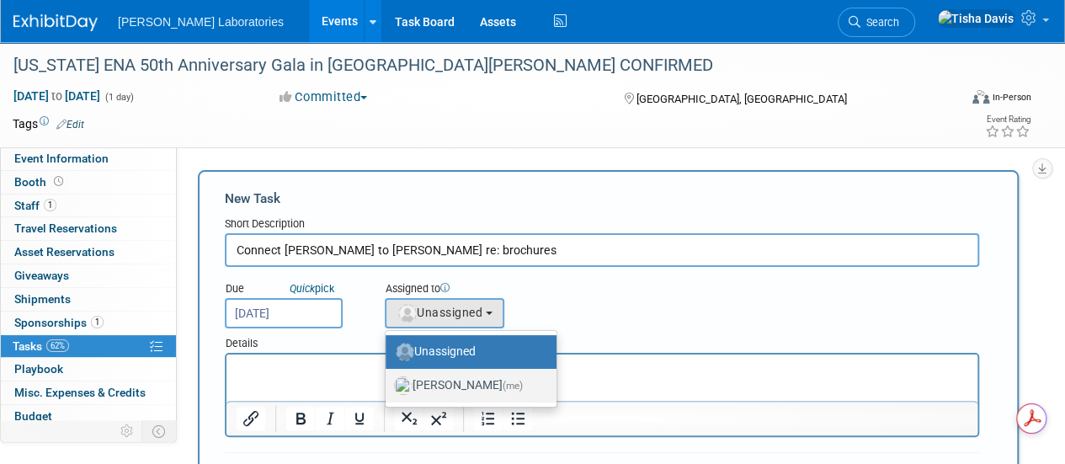
click at [461, 387] on label "[PERSON_NAME] (me)" at bounding box center [467, 385] width 146 height 27
click at [388, 387] on input "[PERSON_NAME] (me)" at bounding box center [382, 383] width 11 height 11
select select "2770856e-d6b1-4121-bfe1-202d7e478624"
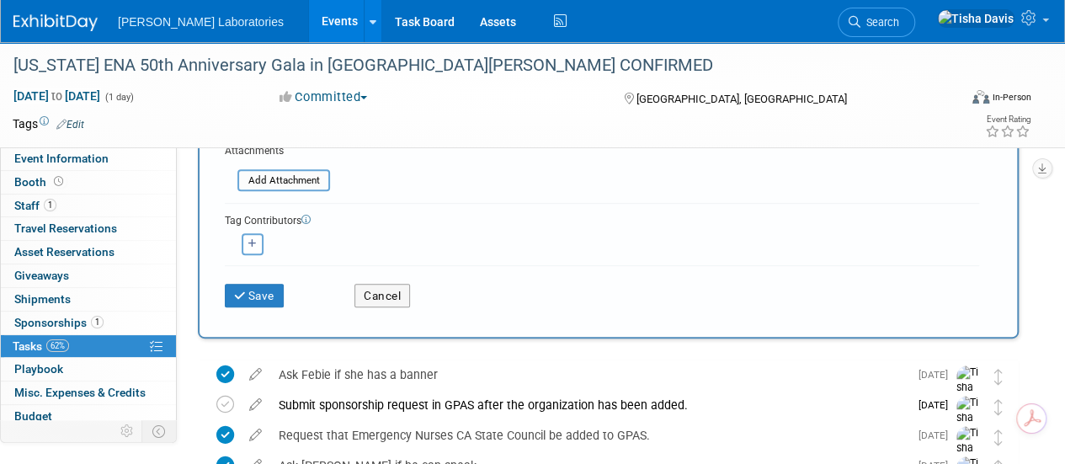
scroll to position [321, 0]
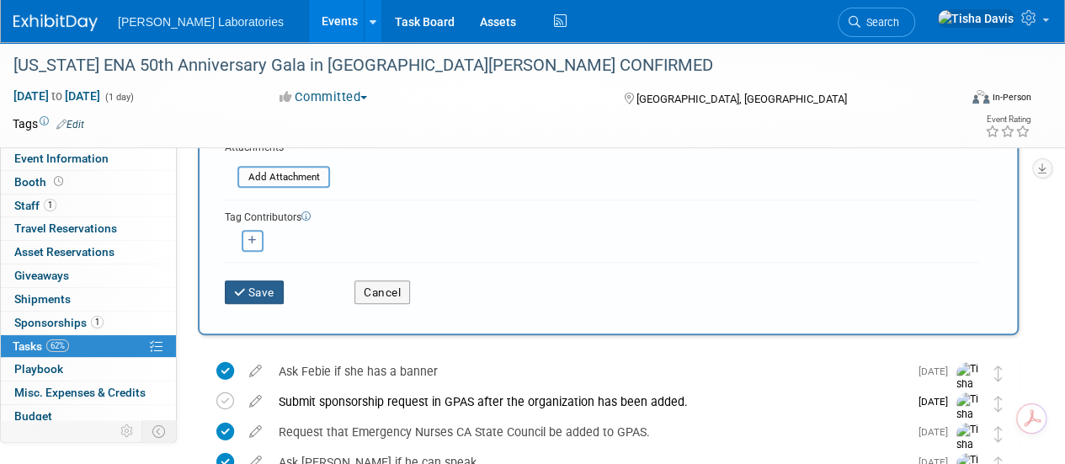
click at [262, 285] on button "Save" at bounding box center [254, 292] width 59 height 24
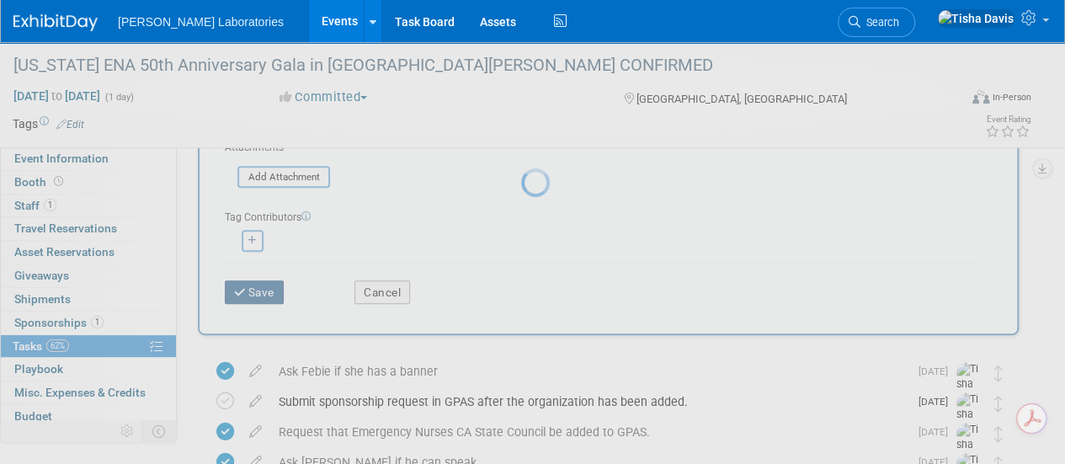
scroll to position [64, 0]
